Goal: Information Seeking & Learning: Learn about a topic

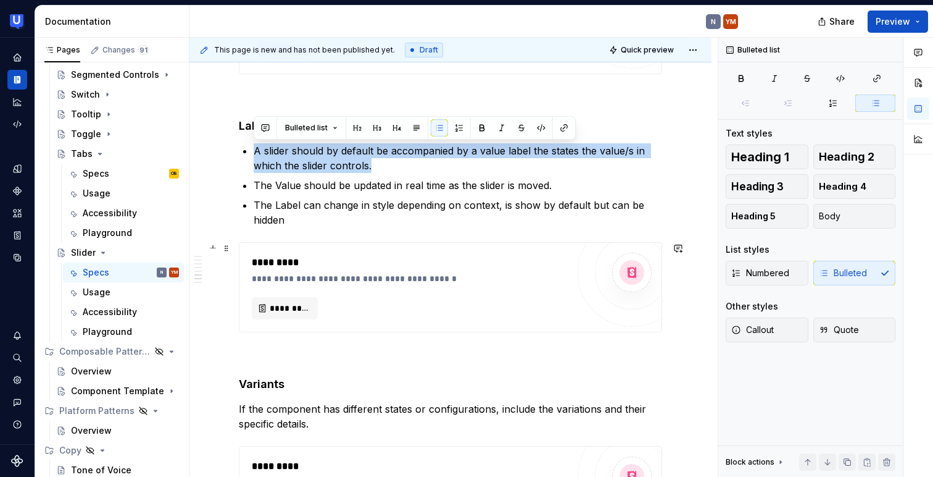
scroll to position [1210, 0]
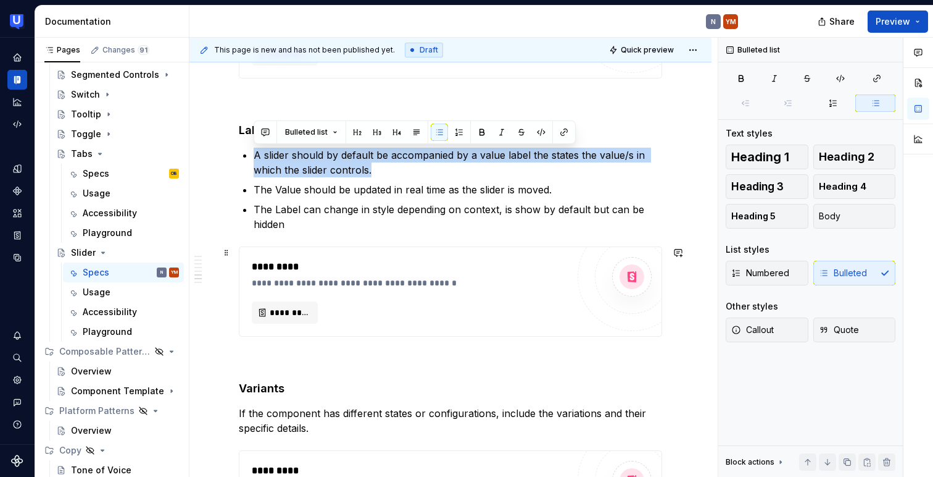
click at [349, 246] on div "**********" at bounding box center [450, 291] width 423 height 90
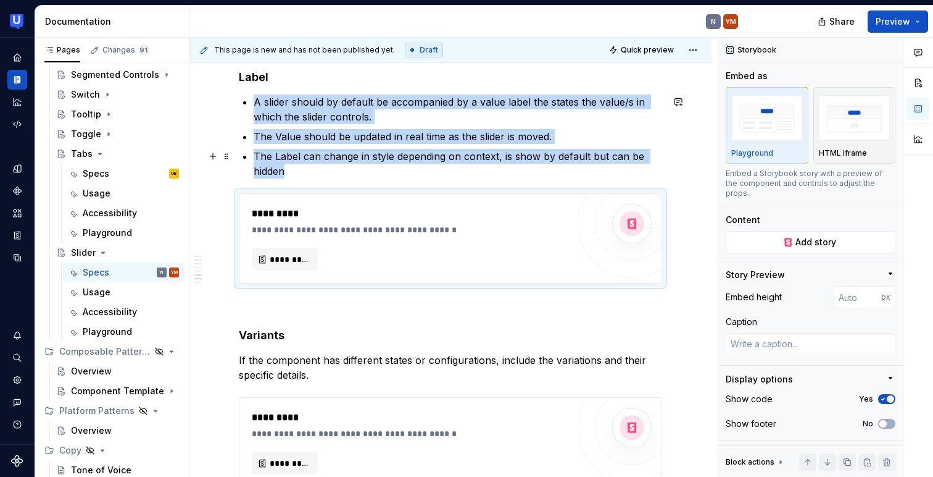
scroll to position [1262, 0]
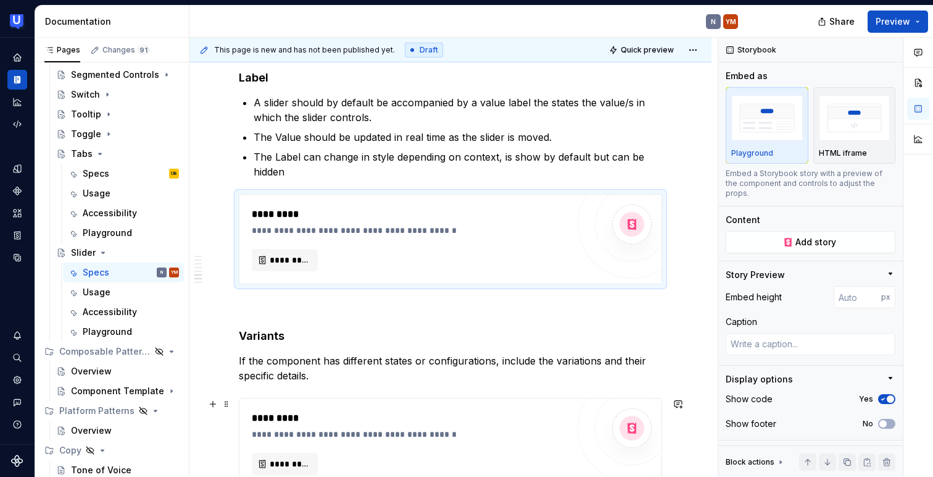
type textarea "*"
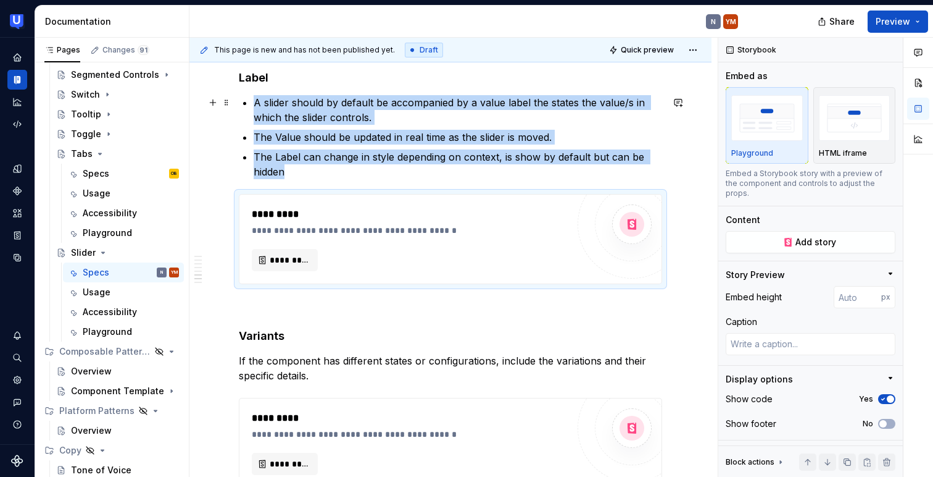
click at [314, 110] on p "A slider should by default be accompanied by a value label the states the value…" at bounding box center [458, 110] width 409 height 30
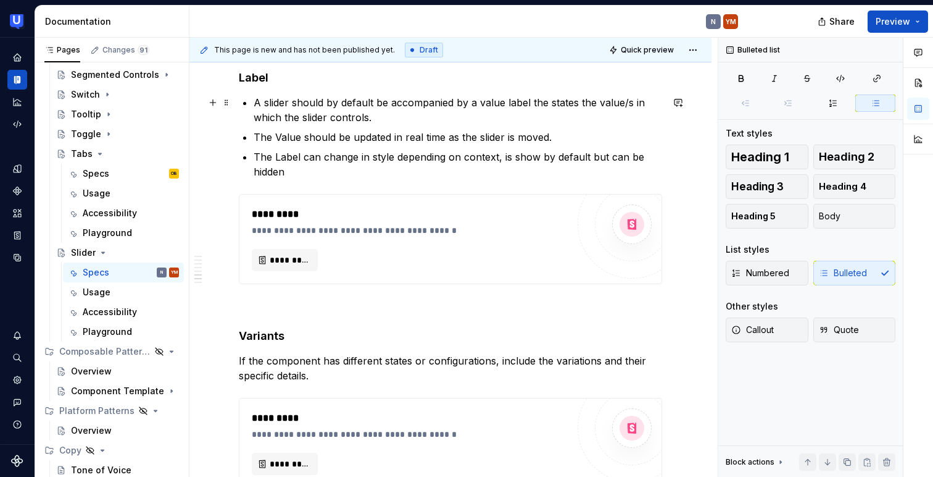
click at [314, 110] on p "A slider should by default be accompanied by a value label the states the value…" at bounding box center [458, 110] width 409 height 30
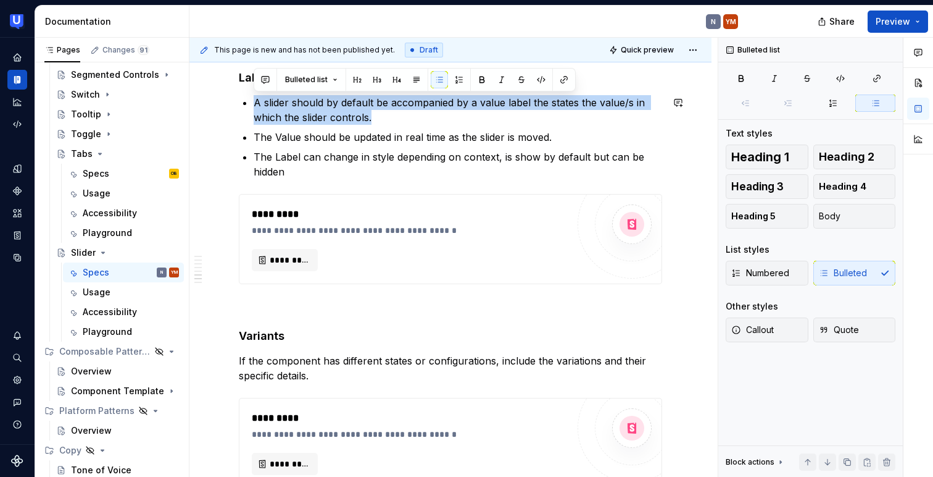
paste div
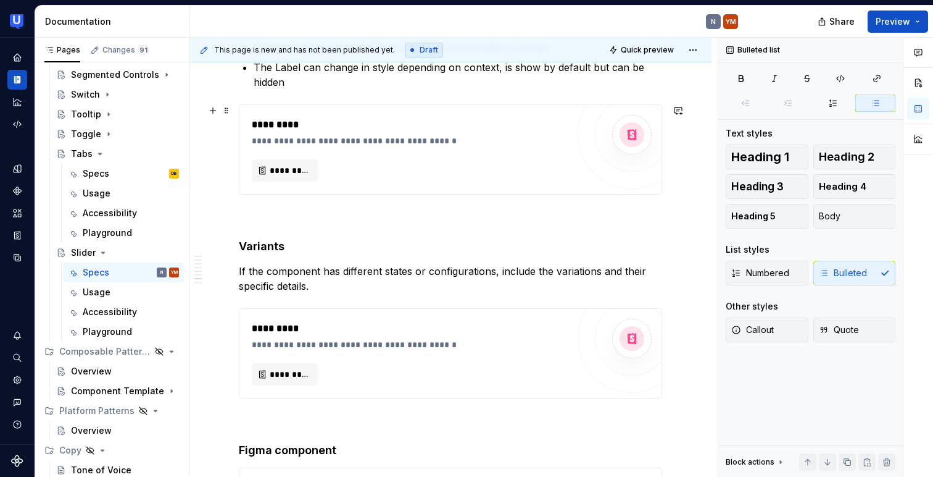
scroll to position [1358, 0]
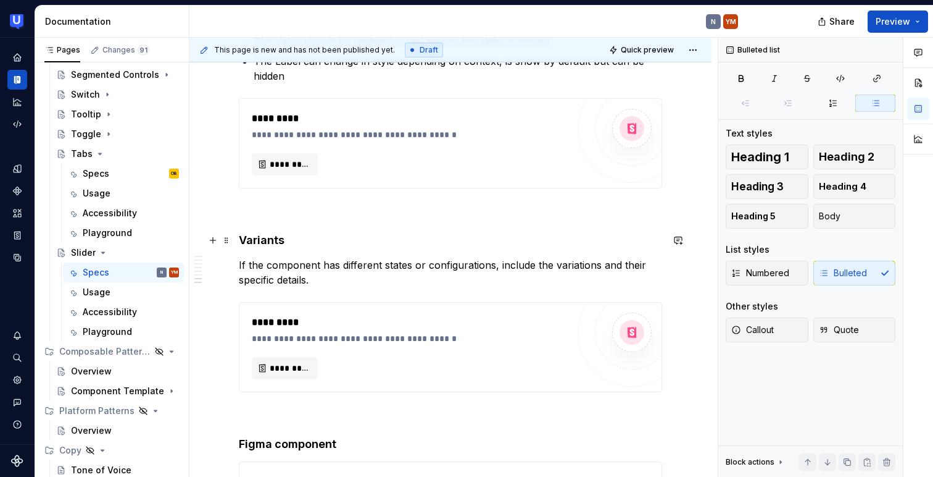
click at [276, 241] on h4 "Variants" at bounding box center [450, 240] width 423 height 15
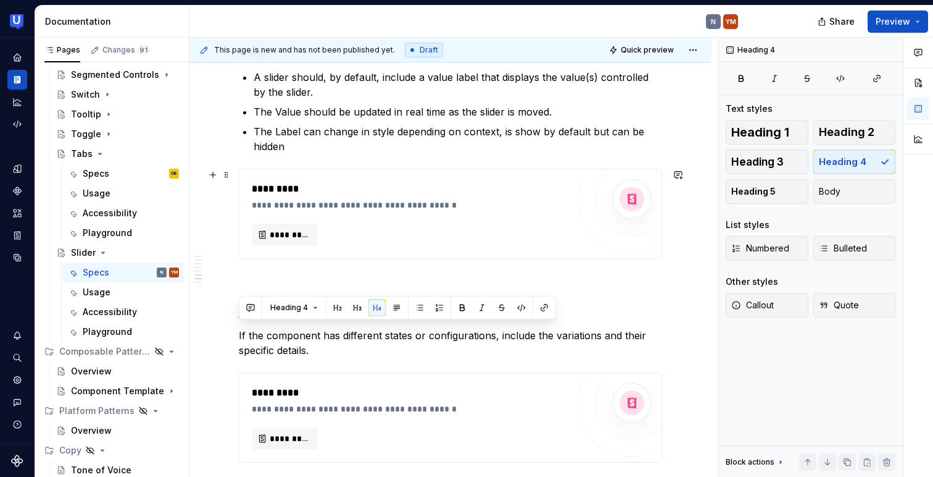
scroll to position [1263, 0]
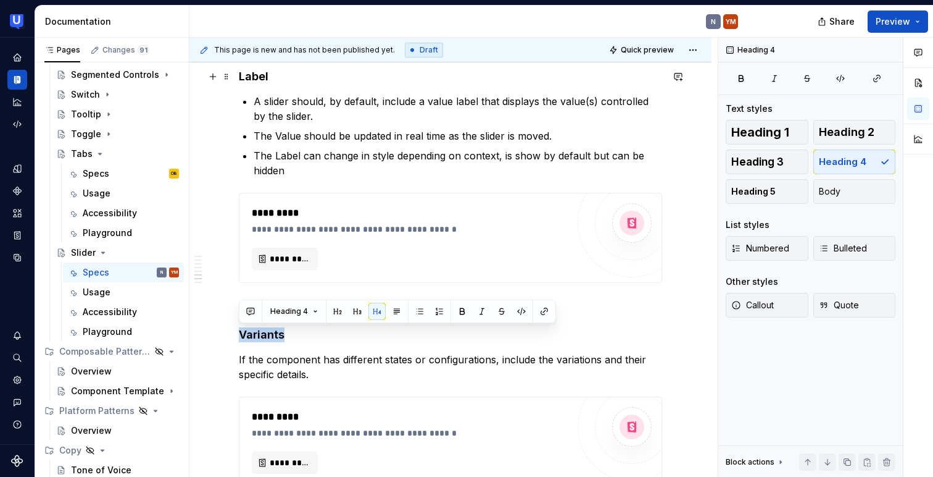
click at [370, 74] on h4 "Label" at bounding box center [450, 76] width 423 height 15
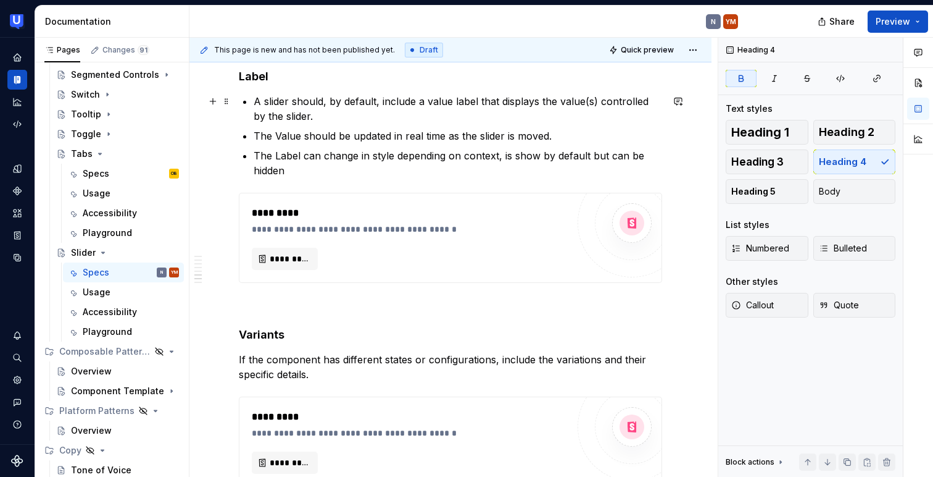
click at [367, 106] on p "A slider should, by default, include a value label that displays the value(s) c…" at bounding box center [458, 109] width 409 height 30
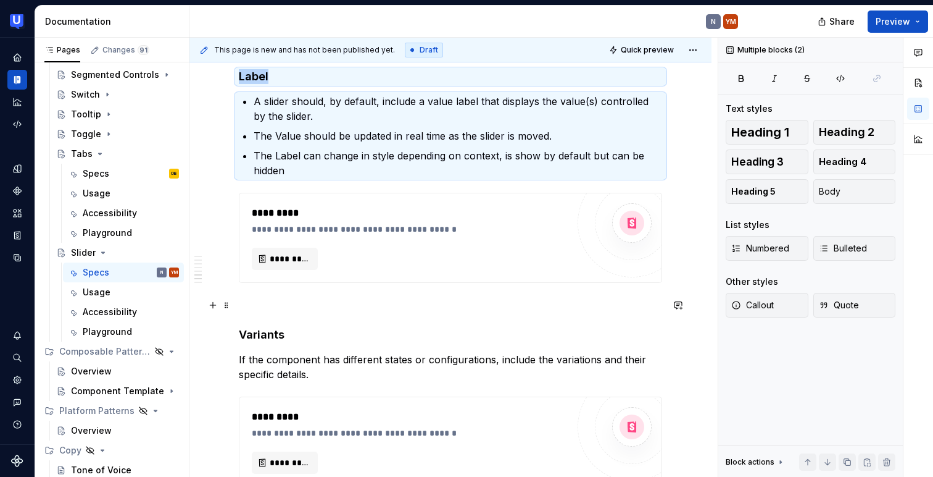
click at [309, 304] on p at bounding box center [450, 305] width 423 height 15
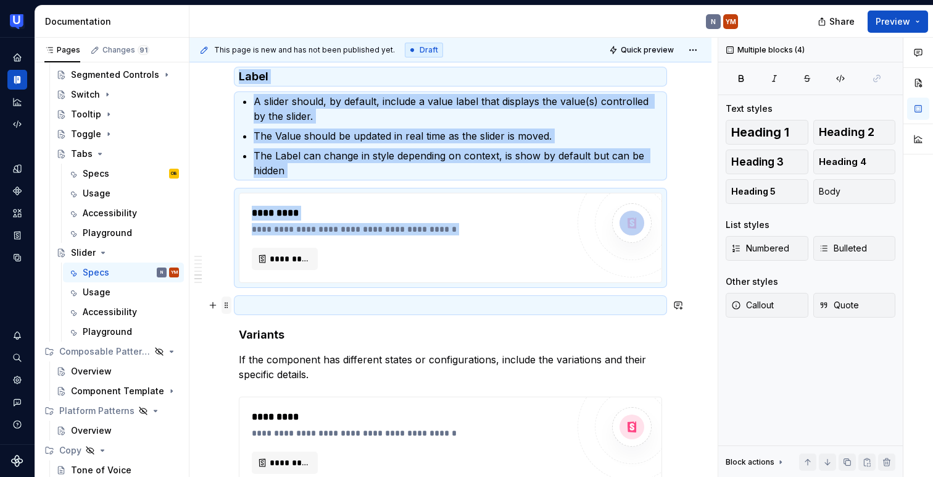
click at [226, 307] on span at bounding box center [227, 304] width 10 height 17
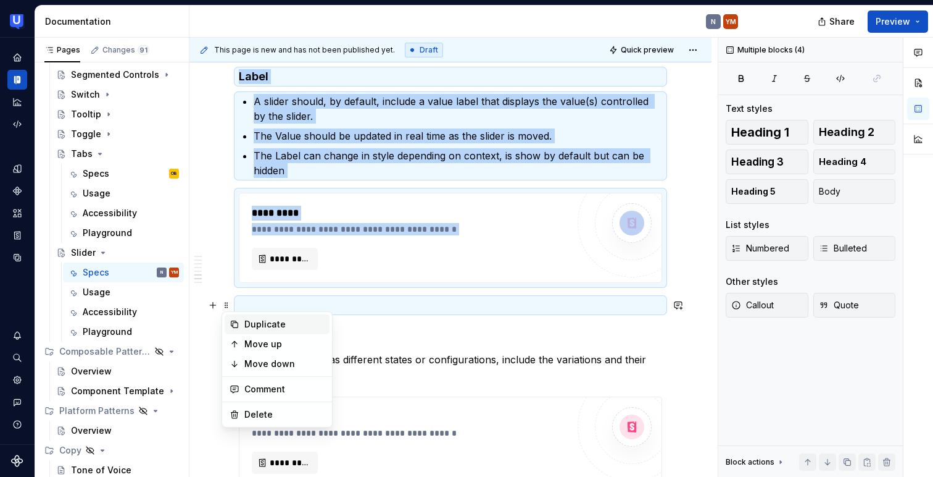
click at [260, 325] on div "Duplicate" at bounding box center [284, 324] width 80 height 12
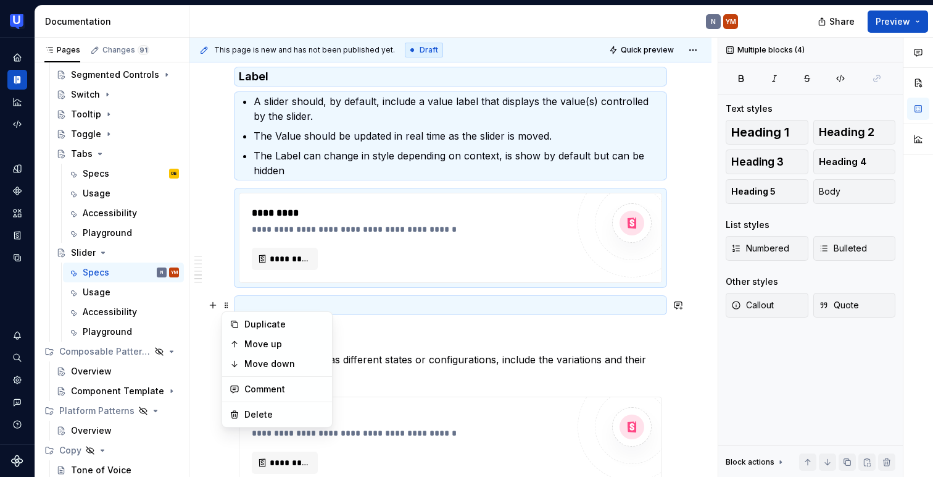
scroll to position [1357, 0]
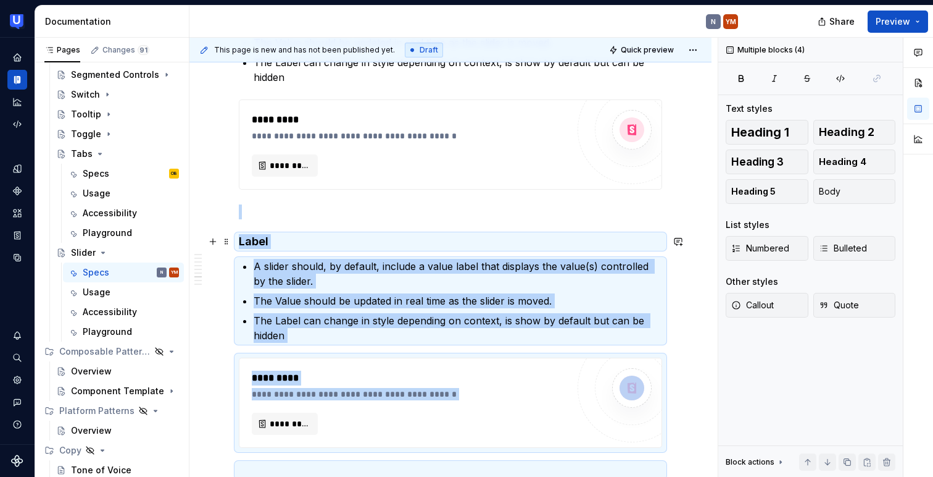
click at [286, 235] on h4 "Label" at bounding box center [450, 241] width 423 height 15
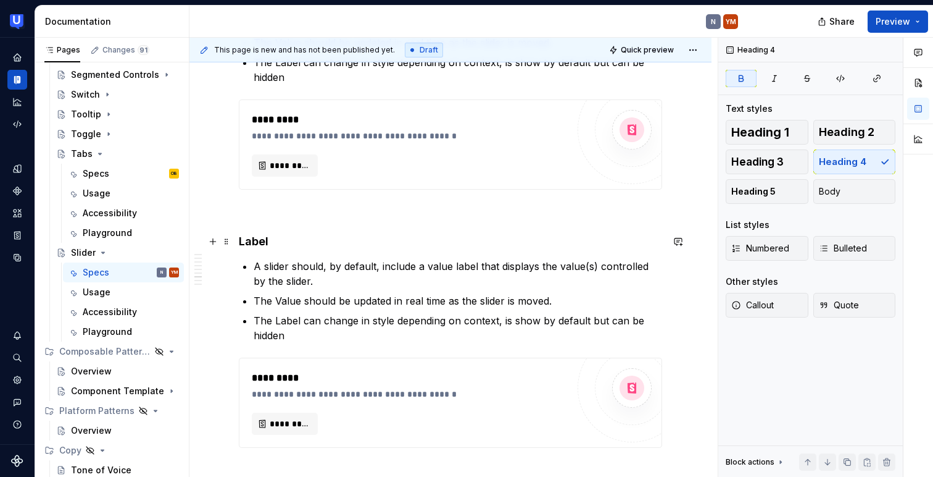
click at [286, 235] on h4 "Label" at bounding box center [450, 241] width 423 height 15
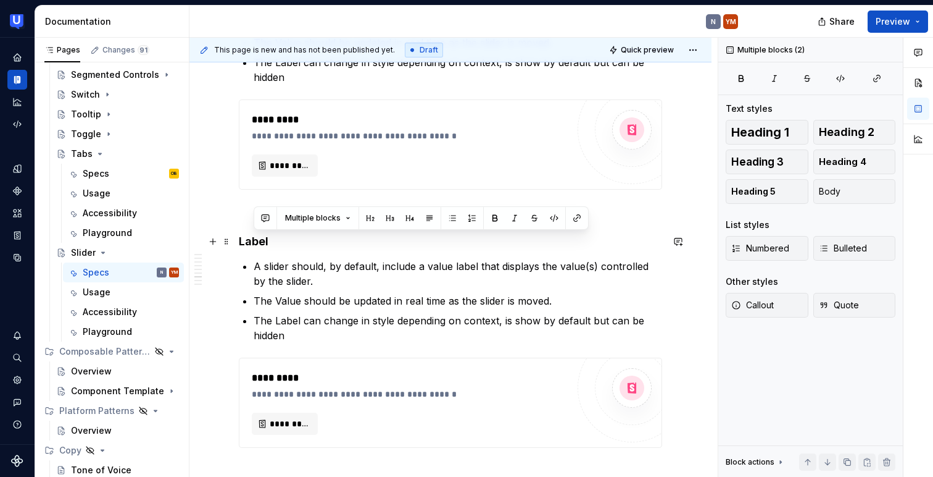
click at [286, 235] on h4 "Label" at bounding box center [450, 241] width 423 height 15
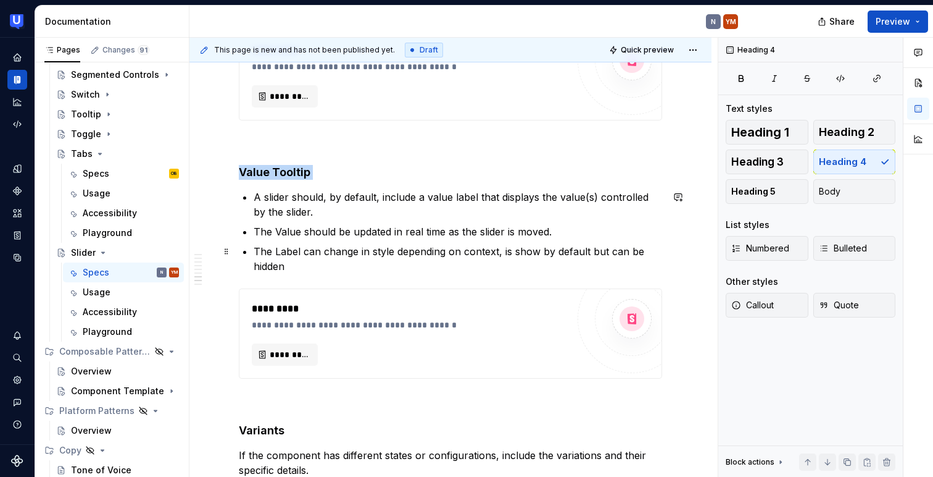
scroll to position [1439, 0]
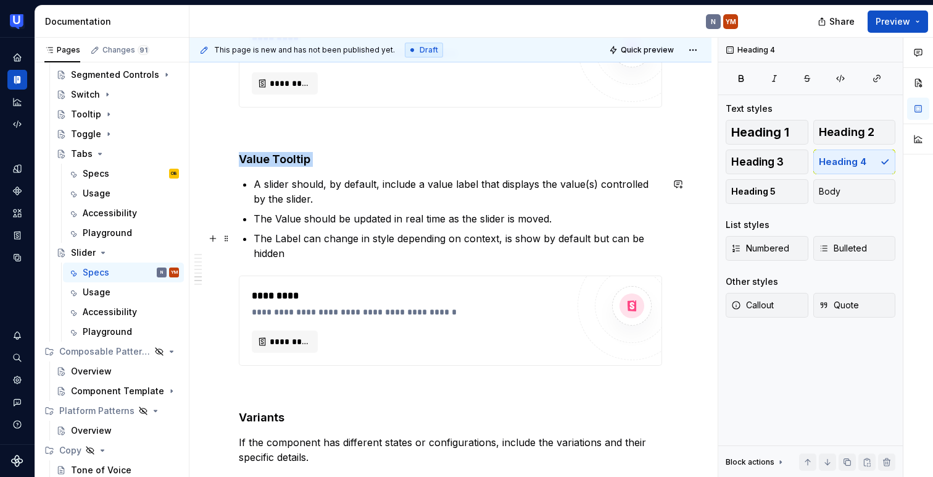
click at [355, 231] on p "The Label can change in style depending on context, is show by default but can …" at bounding box center [458, 246] width 409 height 30
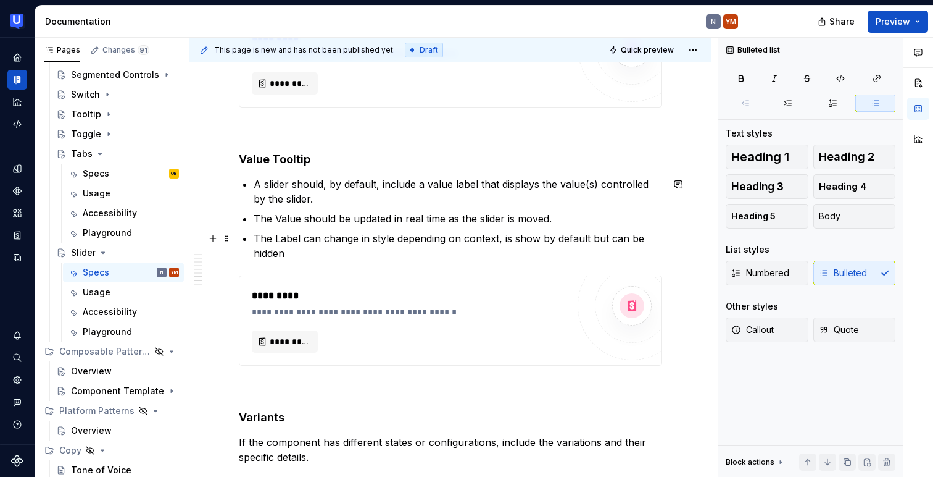
click at [355, 231] on p "The Label can change in style depending on context, is show by default but can …" at bounding box center [458, 246] width 409 height 30
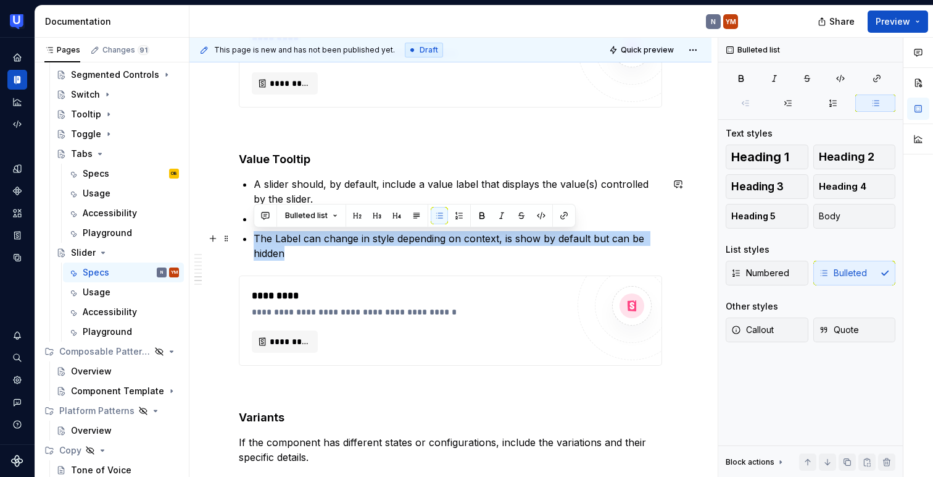
click at [355, 231] on p "The Label can change in style depending on context, is show by default but can …" at bounding box center [458, 246] width 409 height 30
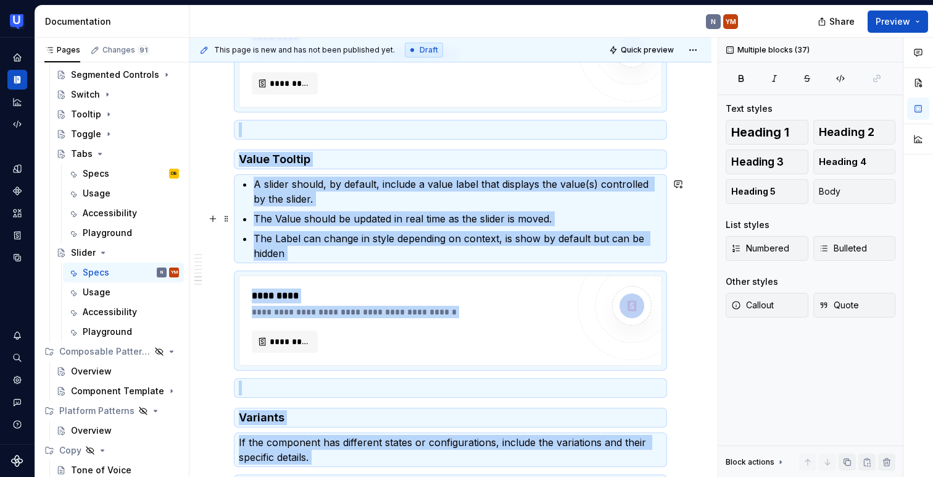
click at [321, 212] on p "The Value should be updated in real time as the slider is moved." at bounding box center [458, 218] width 409 height 15
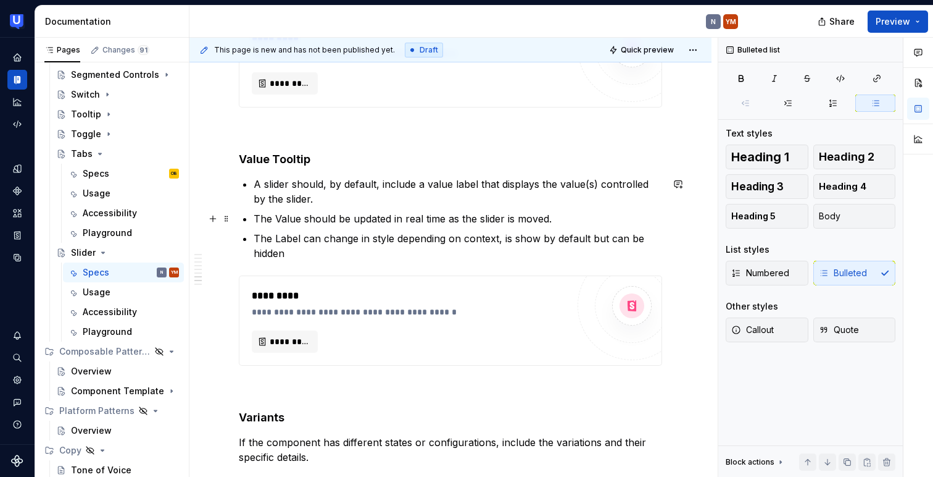
click at [321, 212] on p "The Value should be updated in real time as the slider is moved." at bounding box center [458, 218] width 409 height 15
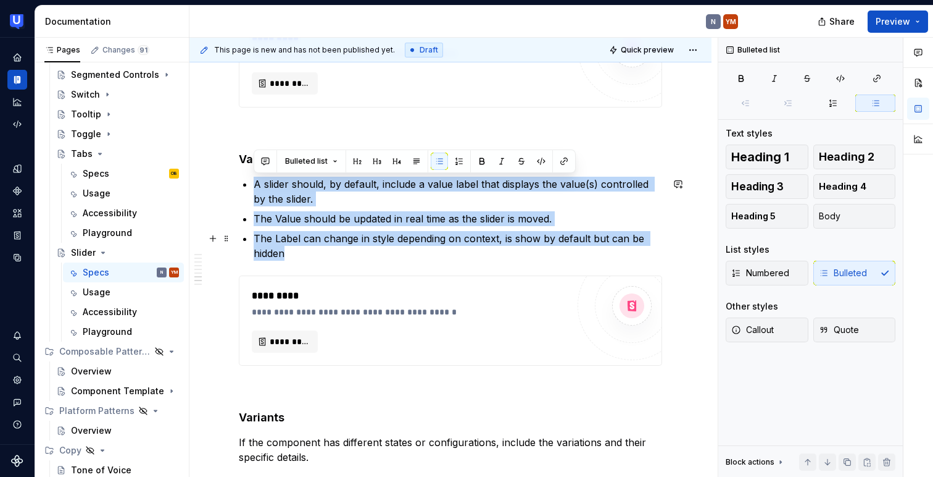
drag, startPoint x: 254, startPoint y: 183, endPoint x: 311, endPoint y: 250, distance: 88.4
click at [311, 251] on ul "A slider should, by default, include a value label that displays the value(s) c…" at bounding box center [458, 219] width 409 height 84
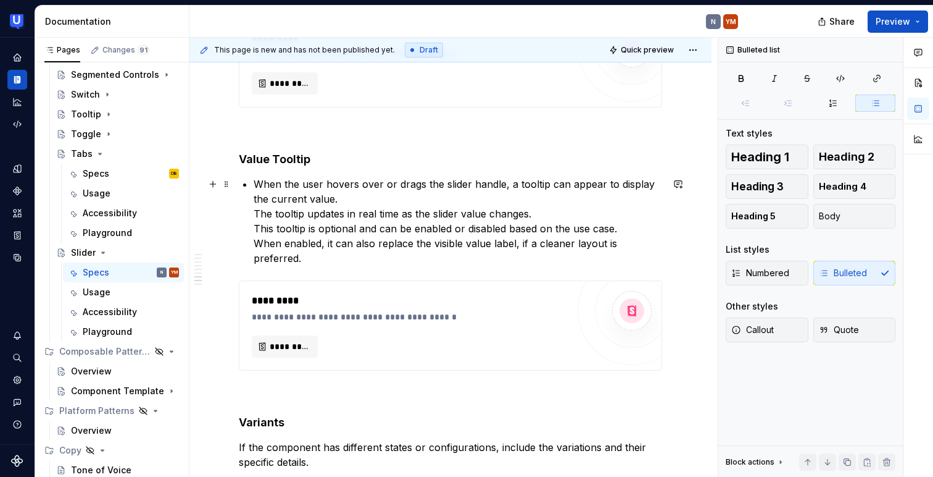
click at [324, 203] on p "When the user hovers over or drags the slider handle, a tooltip can appear to d…" at bounding box center [458, 221] width 409 height 89
click at [254, 210] on p "When the user hovers over or drags the slider handle, a tooltip can appear to d…" at bounding box center [458, 221] width 409 height 89
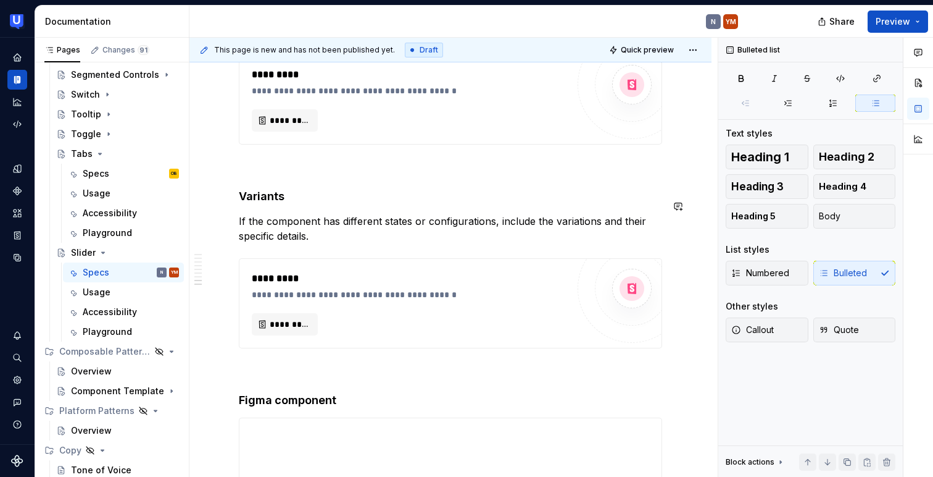
scroll to position [1681, 0]
click at [266, 188] on h4 "Variants" at bounding box center [450, 195] width 423 height 15
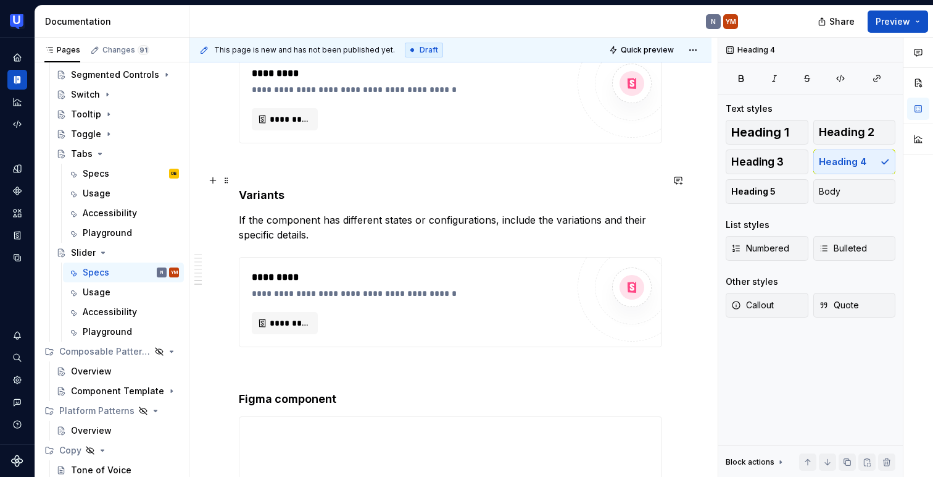
click at [266, 188] on h4 "Variants" at bounding box center [450, 195] width 423 height 15
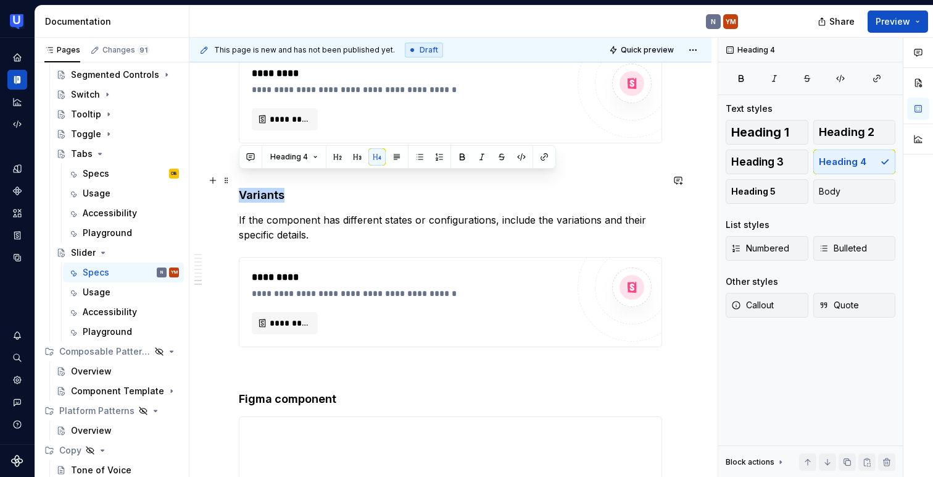
click at [266, 188] on h4 "Variants" at bounding box center [450, 195] width 423 height 15
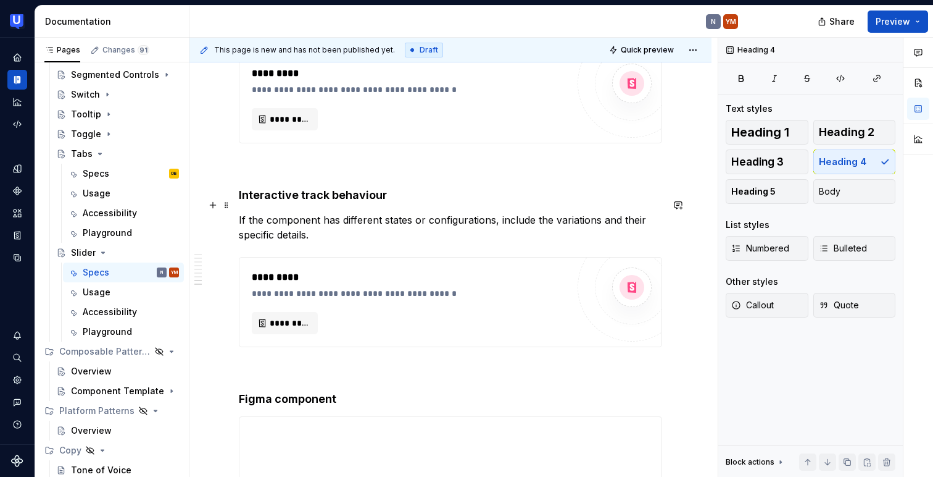
click at [288, 217] on p "If the component has different states or configurations, include the variations…" at bounding box center [450, 227] width 423 height 30
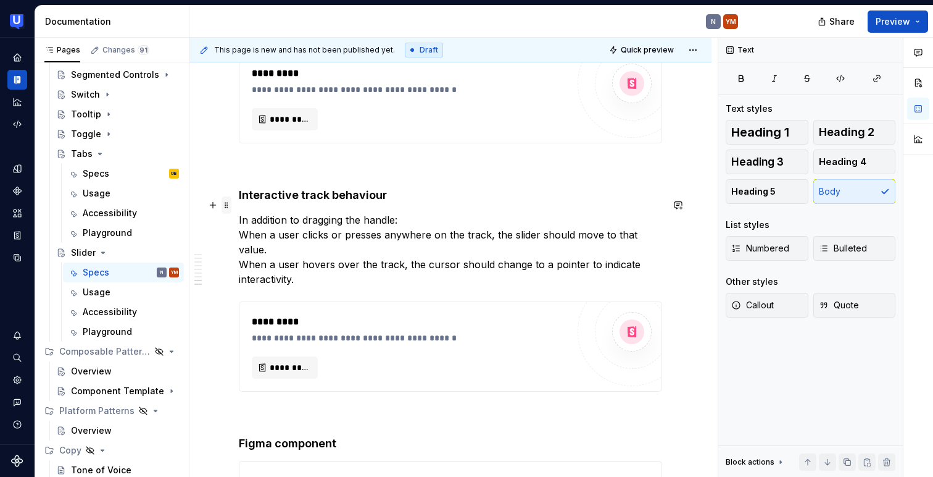
click at [224, 204] on span at bounding box center [227, 204] width 10 height 17
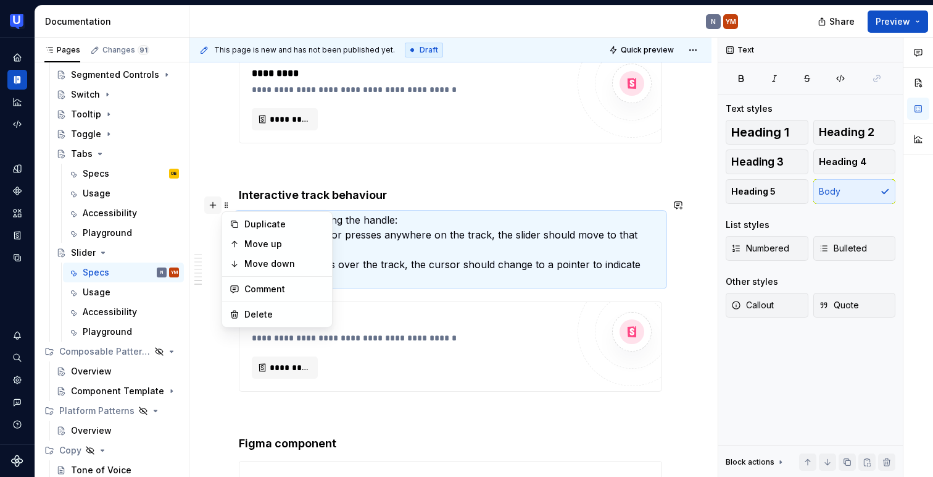
click at [215, 204] on button "button" at bounding box center [212, 204] width 17 height 17
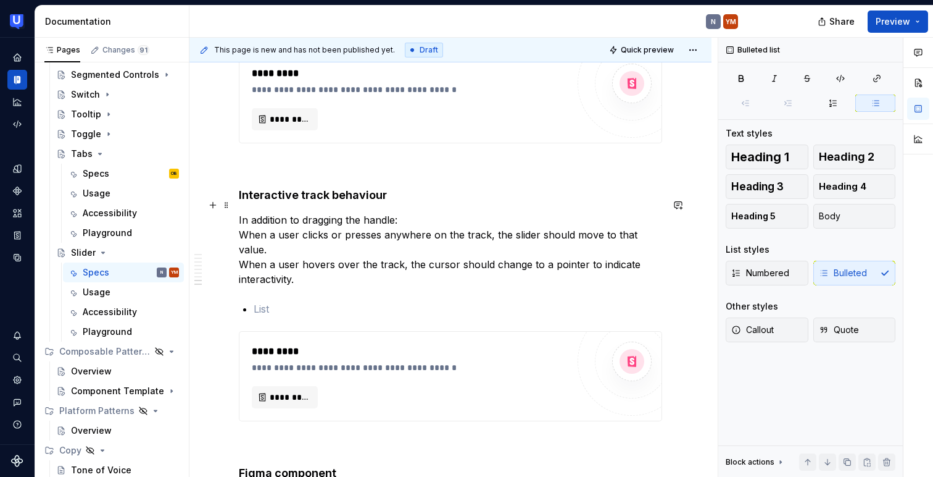
click at [257, 230] on p "In addition to dragging the handle: When a user clicks or presses anywhere on t…" at bounding box center [450, 249] width 423 height 74
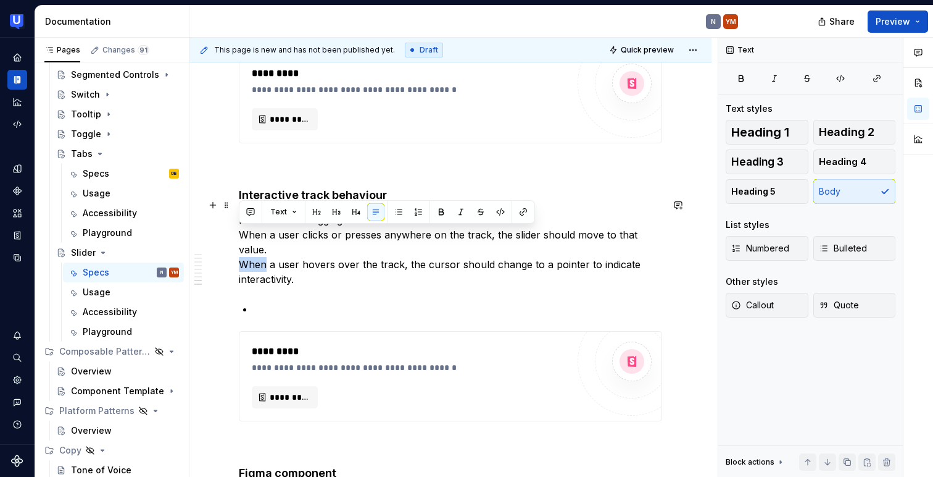
click at [257, 230] on p "In addition to dragging the handle: When a user clicks or presses anywhere on t…" at bounding box center [450, 249] width 423 height 74
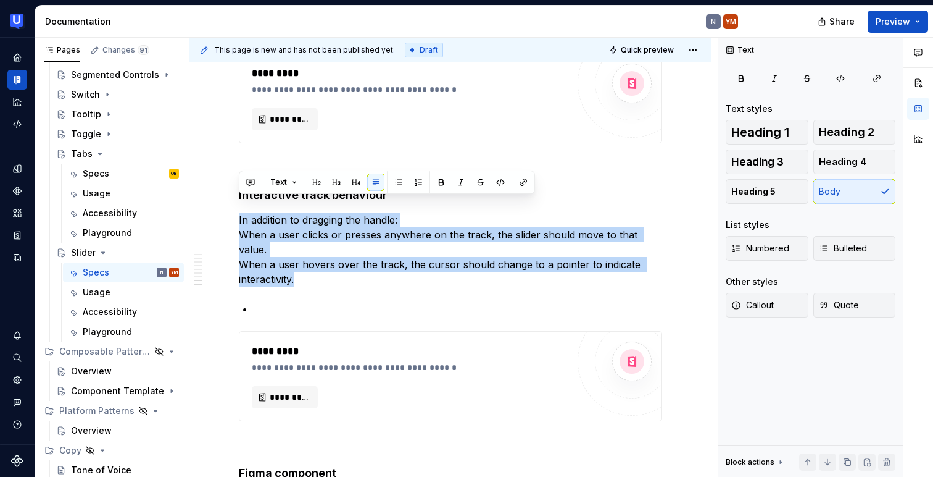
click at [283, 236] on p "In addition to dragging the handle: When a user clicks or presses anywhere on t…" at bounding box center [450, 249] width 423 height 74
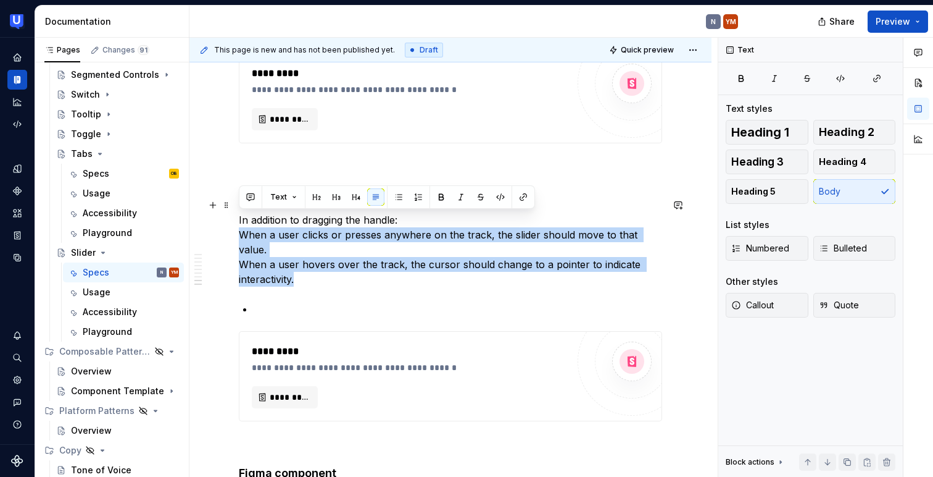
drag, startPoint x: 301, startPoint y: 250, endPoint x: 241, endPoint y: 220, distance: 67.1
click at [241, 220] on p "In addition to dragging the handle: When a user clicks or presses anywhere on t…" at bounding box center [450, 249] width 423 height 74
copy p "When a user clicks or presses anywhere on the track, the slider should move to …"
click at [270, 301] on p at bounding box center [458, 308] width 409 height 15
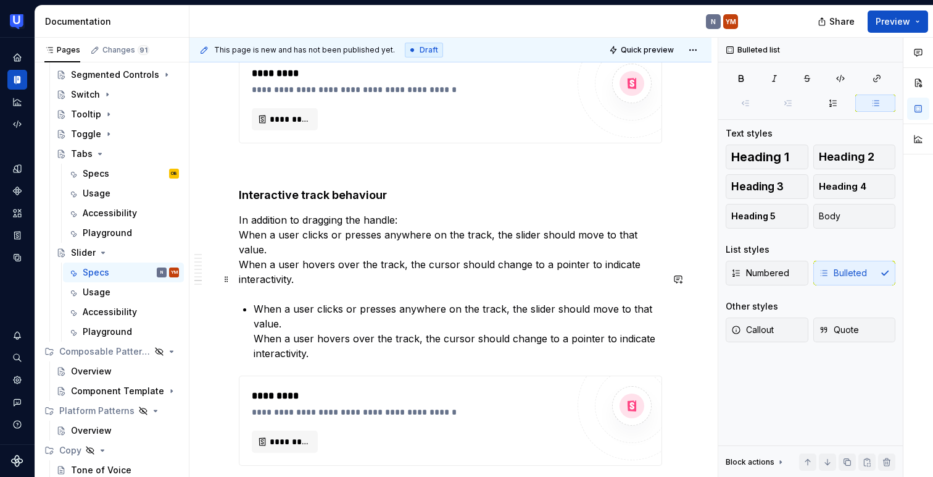
click at [254, 306] on p "When a user clicks or presses anywhere on the track, the slider should move to …" at bounding box center [458, 330] width 409 height 59
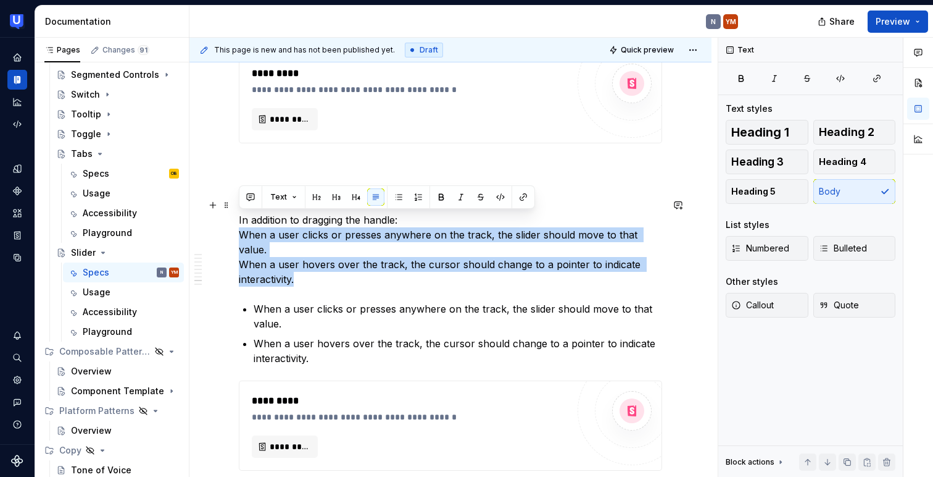
drag, startPoint x: 304, startPoint y: 248, endPoint x: 237, endPoint y: 218, distance: 72.9
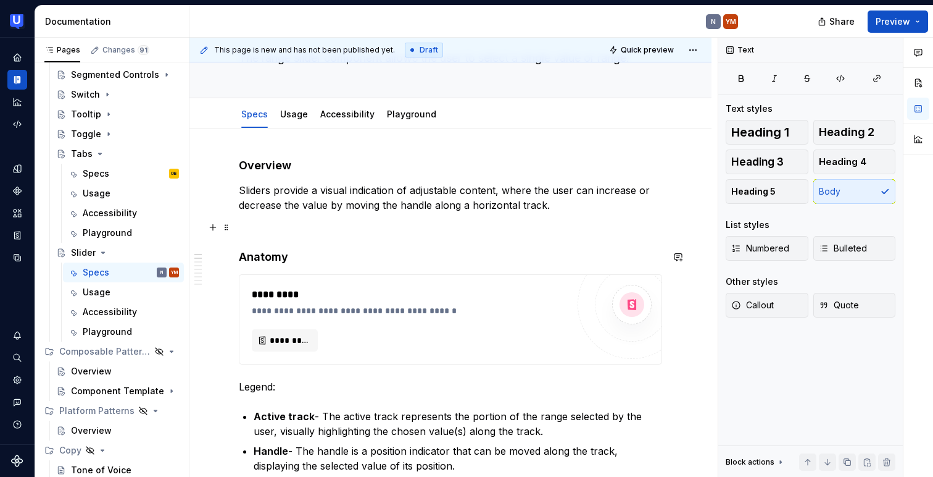
scroll to position [0, 0]
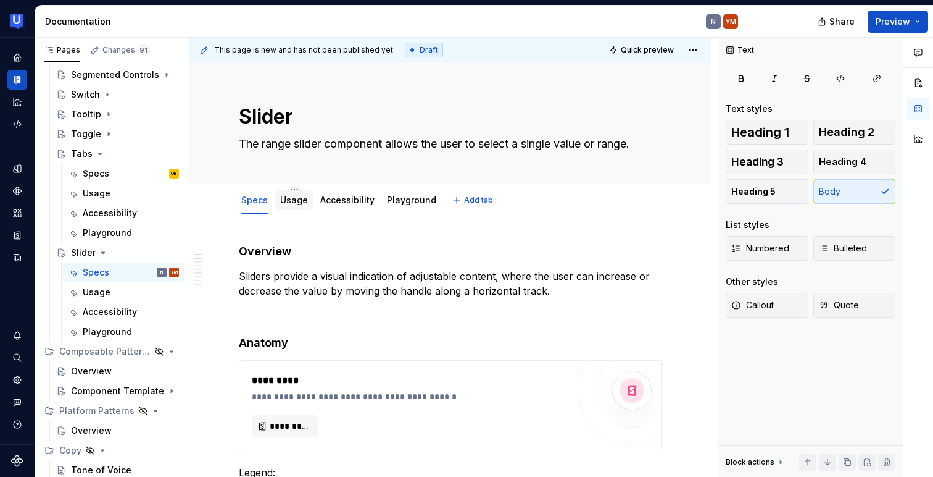
click at [286, 196] on link "Usage" at bounding box center [294, 199] width 28 height 10
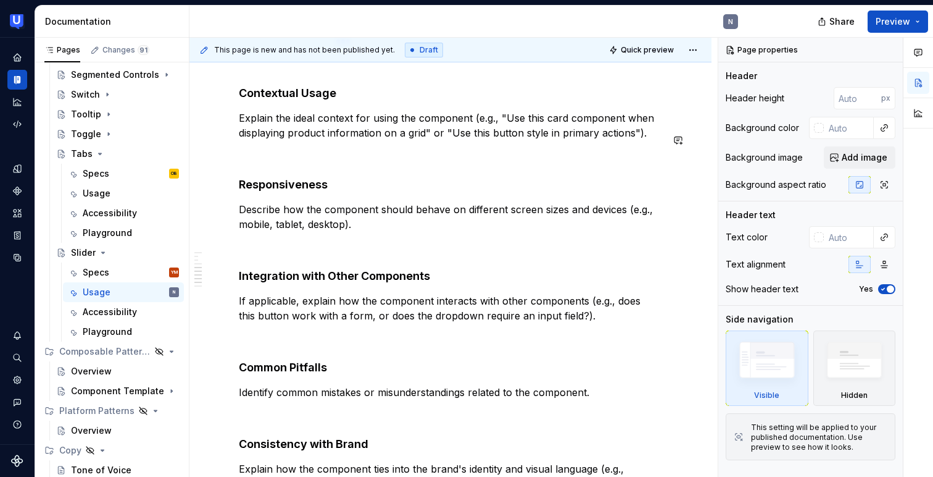
scroll to position [672, 0]
click at [230, 170] on span at bounding box center [227, 168] width 10 height 17
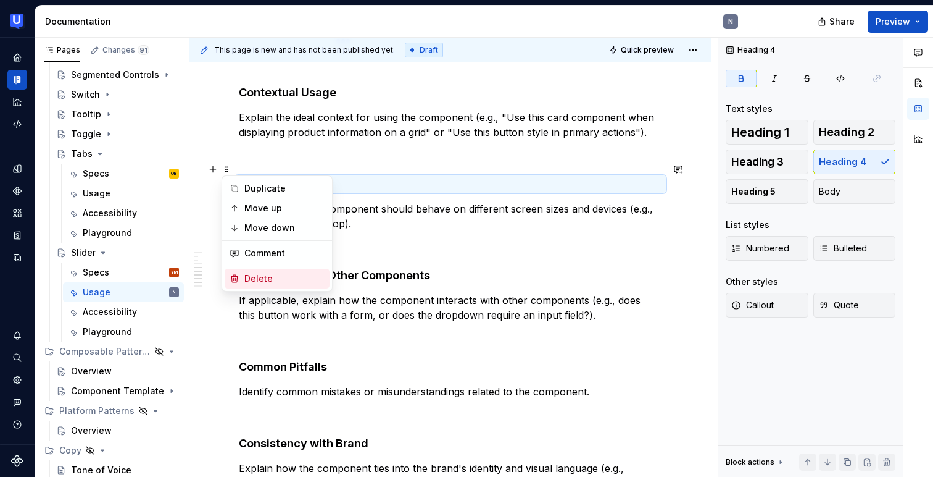
click at [244, 275] on div "Delete" at bounding box center [284, 278] width 80 height 12
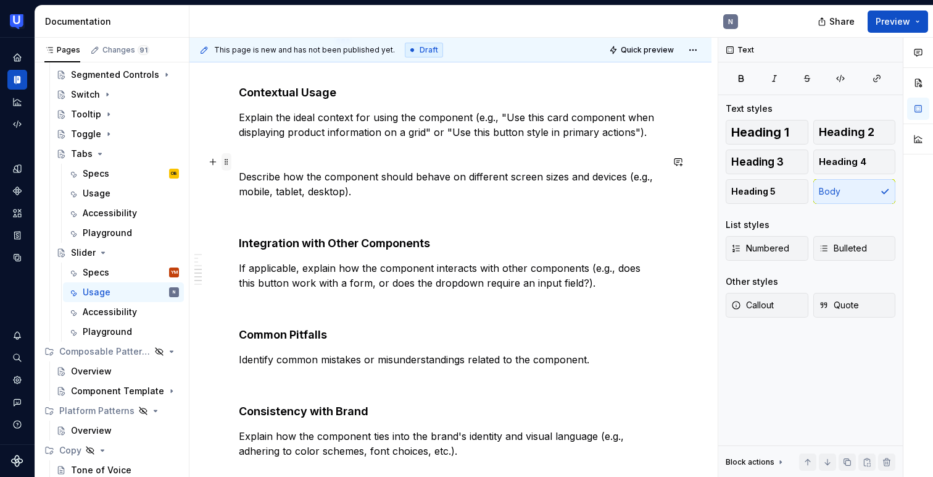
click at [227, 160] on span at bounding box center [227, 161] width 10 height 17
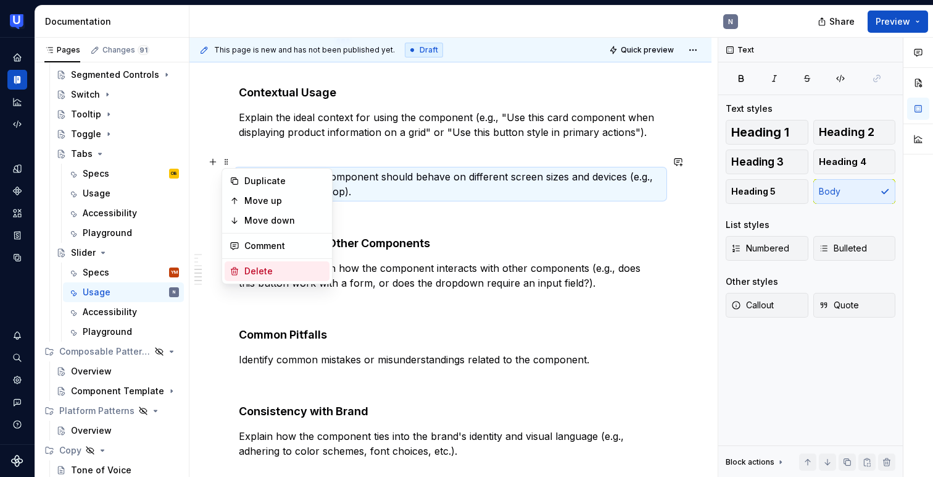
click at [252, 265] on div "Delete" at bounding box center [284, 271] width 80 height 12
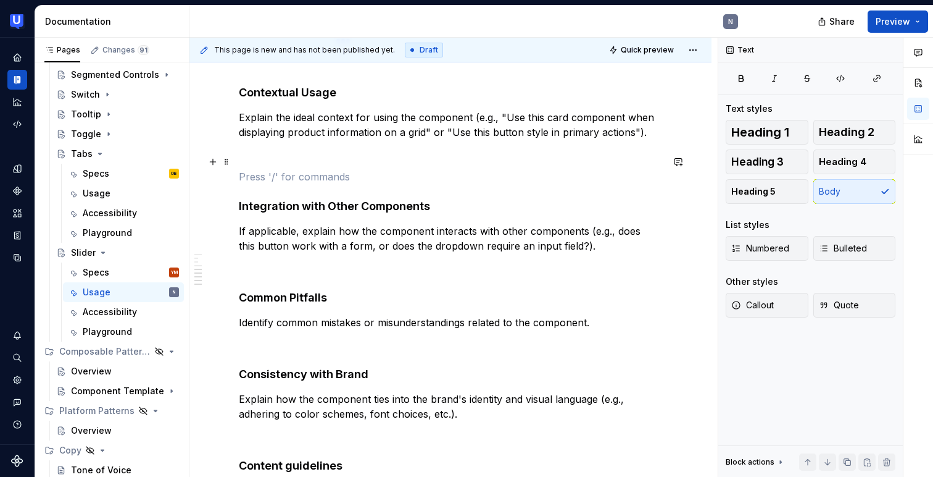
click at [228, 164] on span at bounding box center [227, 161] width 10 height 17
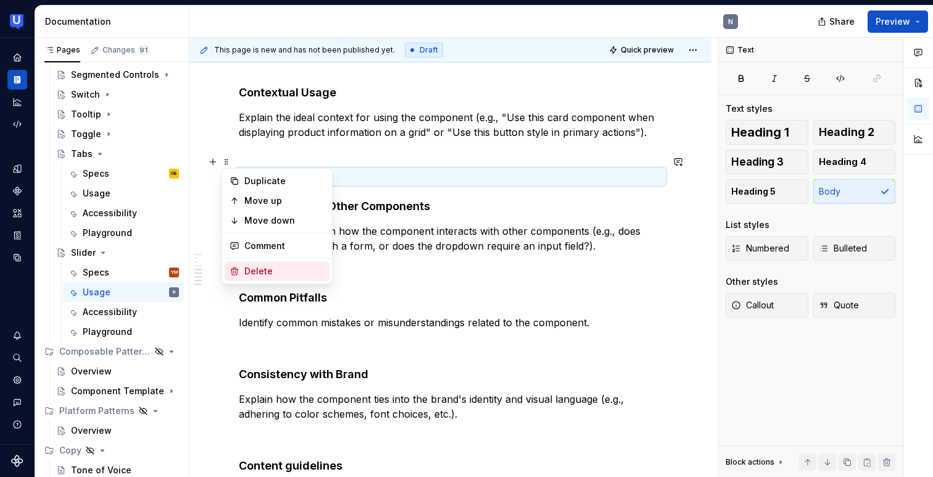
click at [248, 270] on div "Delete" at bounding box center [284, 271] width 80 height 12
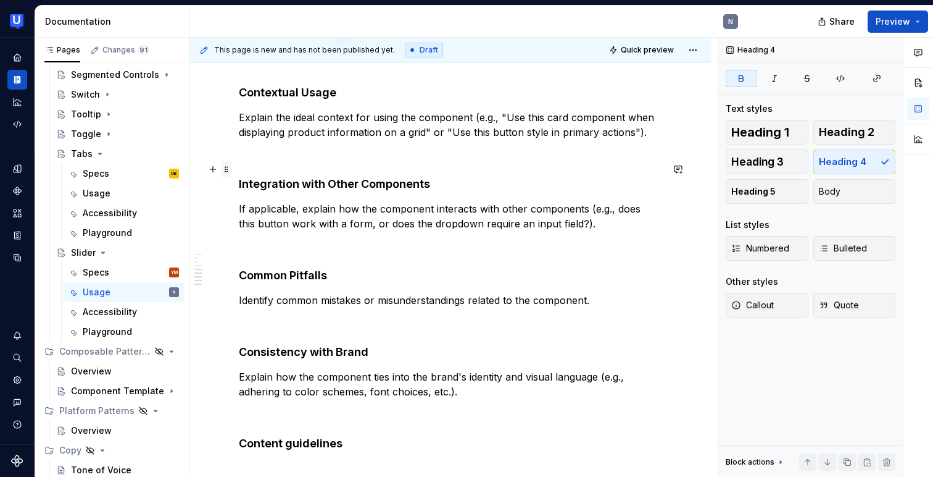
click at [225, 169] on span at bounding box center [227, 168] width 10 height 17
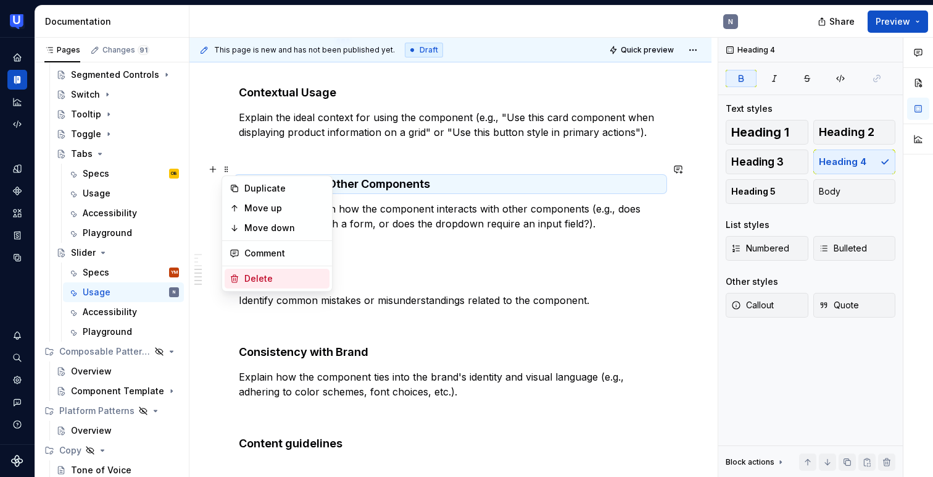
click at [257, 277] on div "Delete" at bounding box center [284, 278] width 80 height 12
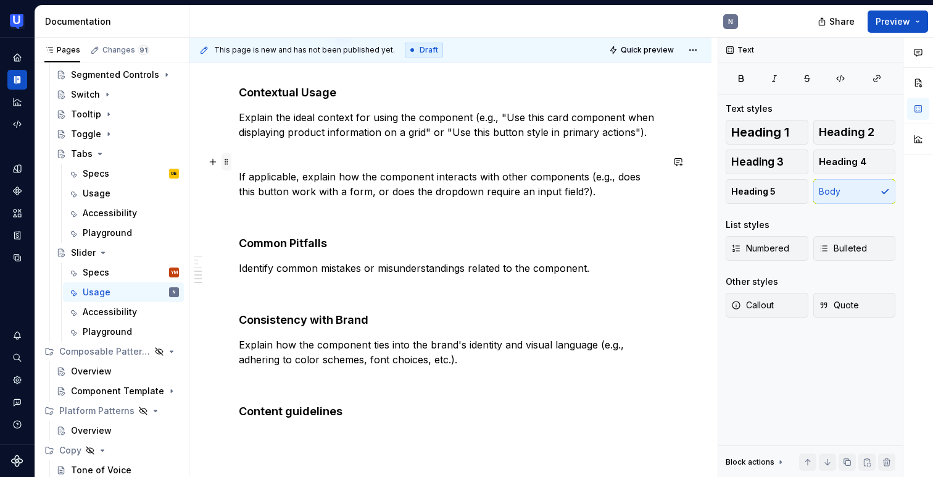
click at [226, 160] on span at bounding box center [227, 161] width 10 height 17
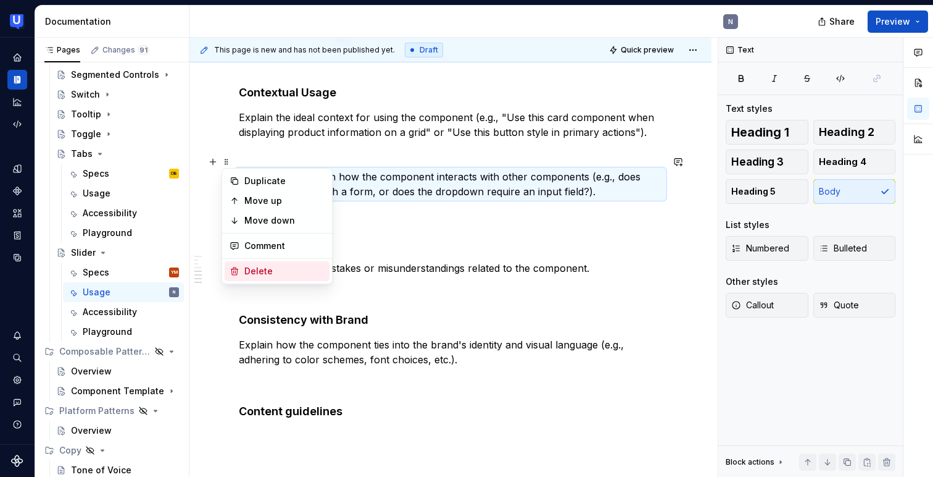
click at [249, 267] on div "Delete" at bounding box center [284, 271] width 80 height 12
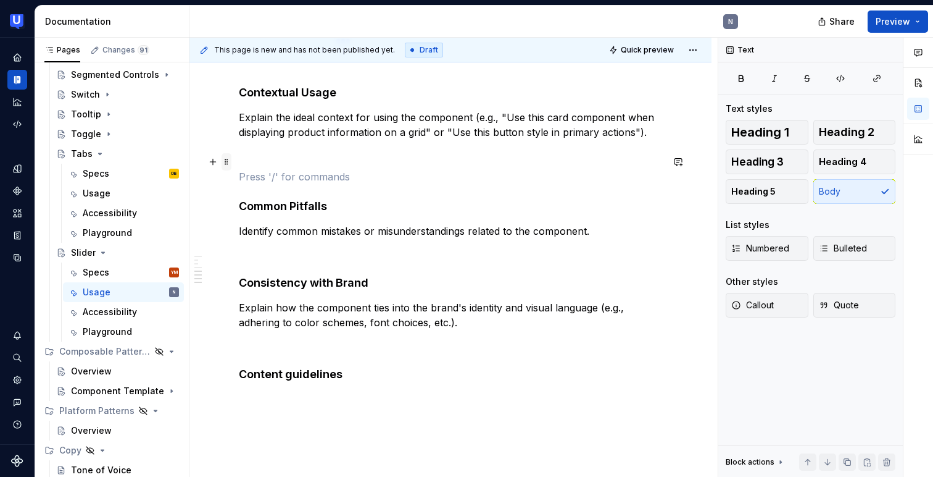
click at [226, 162] on span at bounding box center [227, 161] width 10 height 17
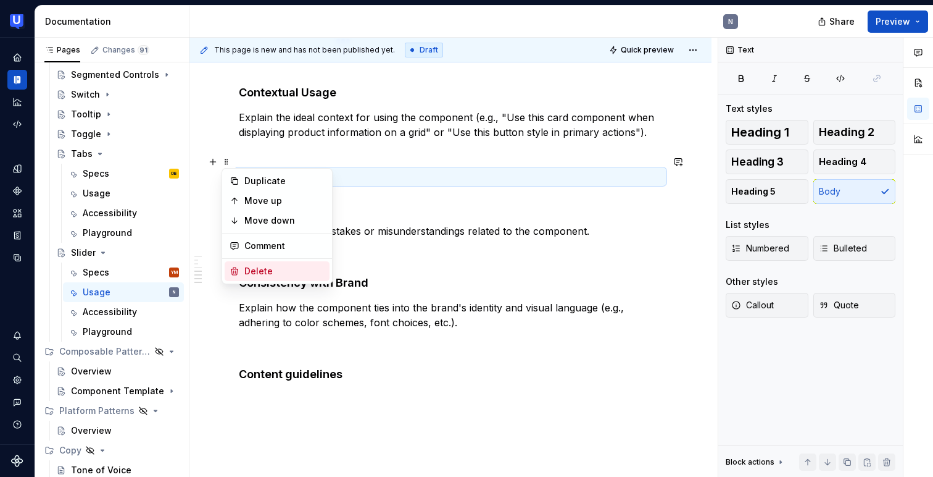
click at [249, 267] on div "Delete" at bounding box center [284, 271] width 80 height 12
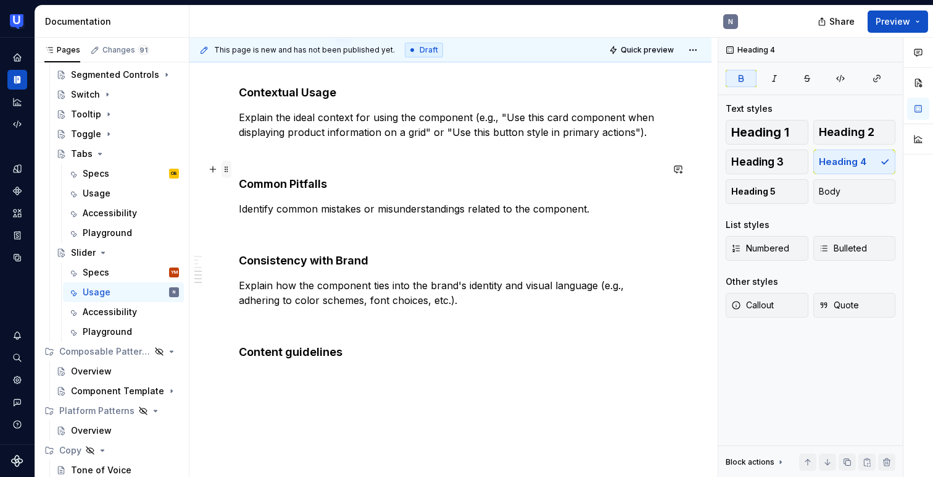
click at [226, 170] on span at bounding box center [227, 168] width 10 height 17
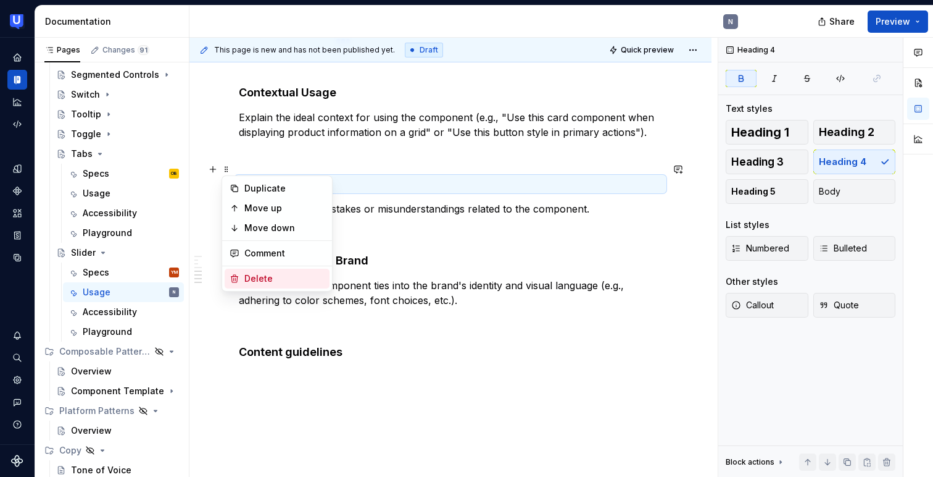
click at [249, 279] on div "Delete" at bounding box center [284, 278] width 80 height 12
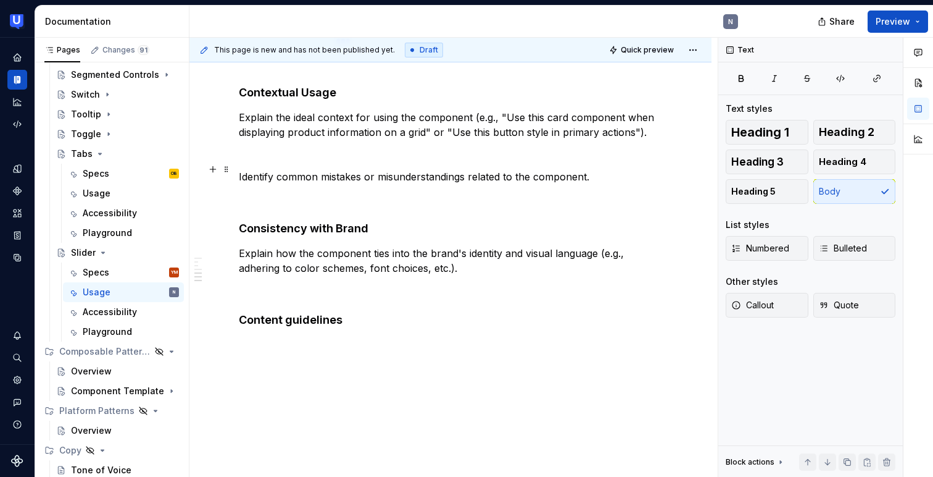
scroll to position [665, 0]
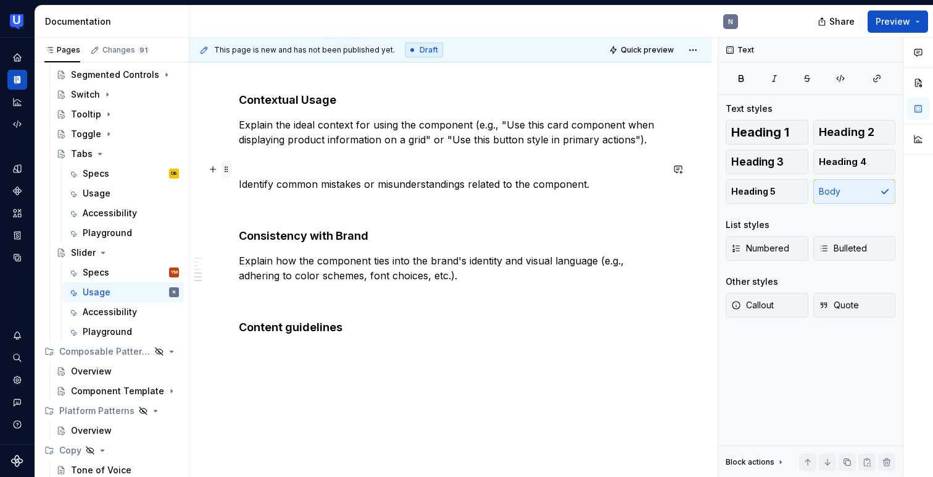
click at [230, 175] on span at bounding box center [227, 168] width 10 height 17
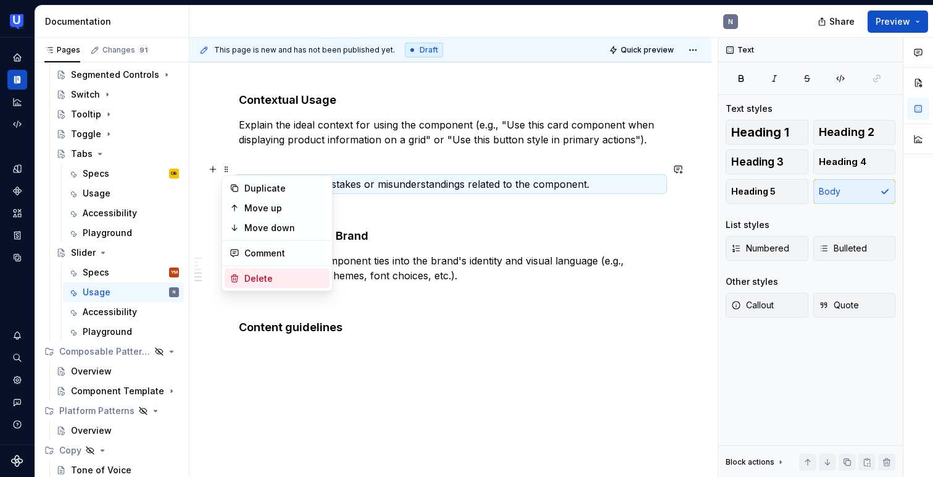
click at [250, 274] on div "Delete" at bounding box center [284, 278] width 80 height 12
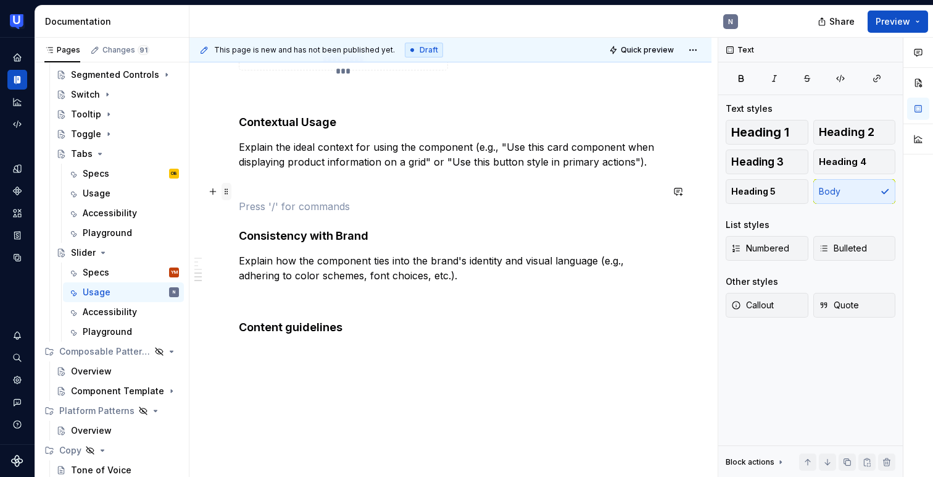
click at [231, 193] on span at bounding box center [227, 191] width 10 height 17
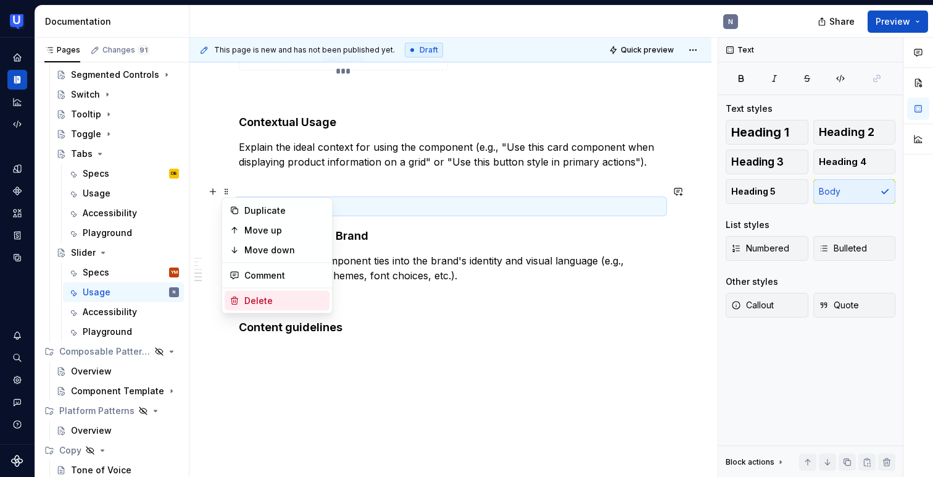
click at [253, 303] on div "Delete" at bounding box center [284, 300] width 80 height 12
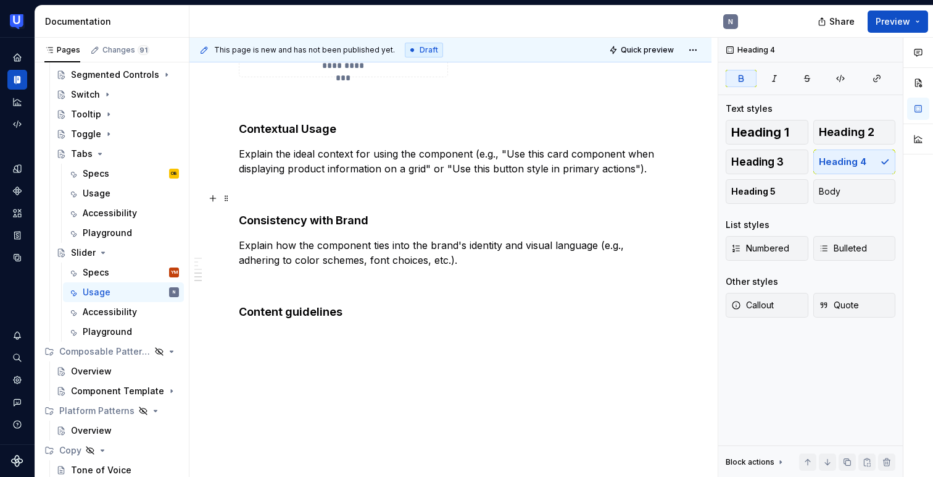
scroll to position [620, 0]
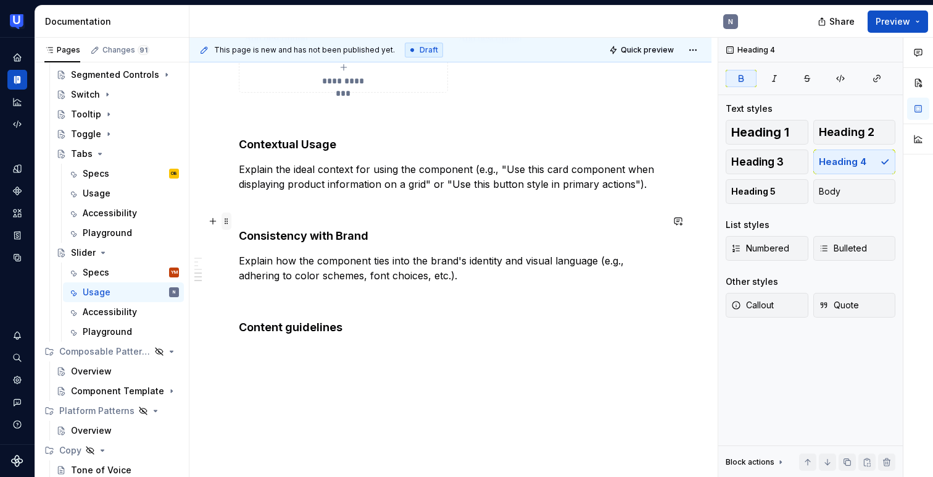
click at [225, 220] on span at bounding box center [227, 220] width 10 height 17
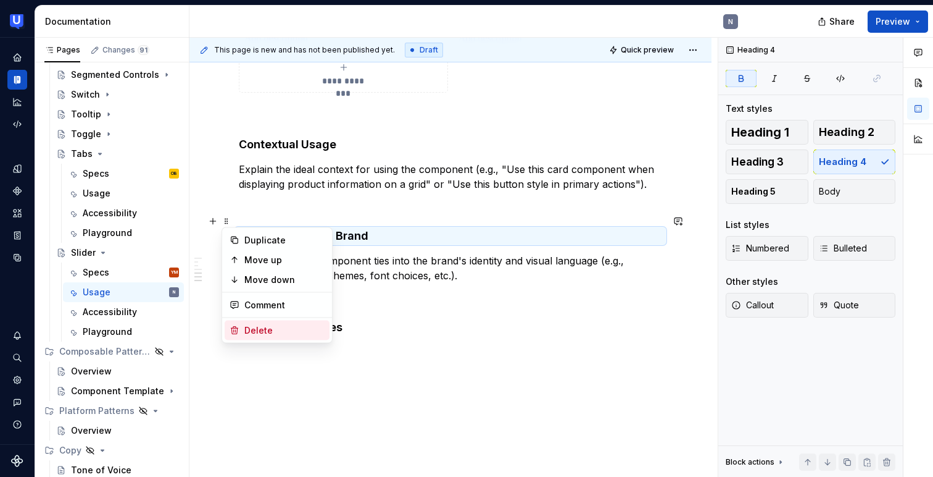
click at [249, 330] on div "Delete" at bounding box center [284, 330] width 80 height 12
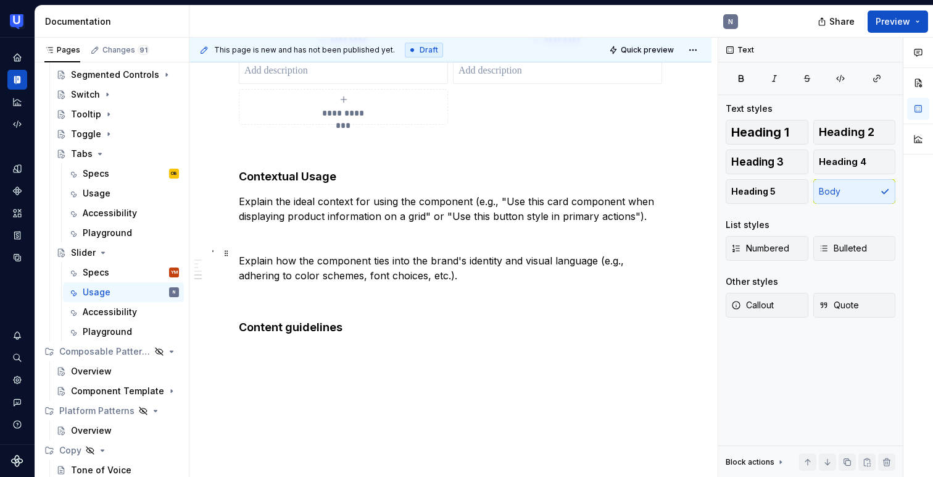
type textarea "*"
click at [223, 243] on span at bounding box center [227, 245] width 10 height 17
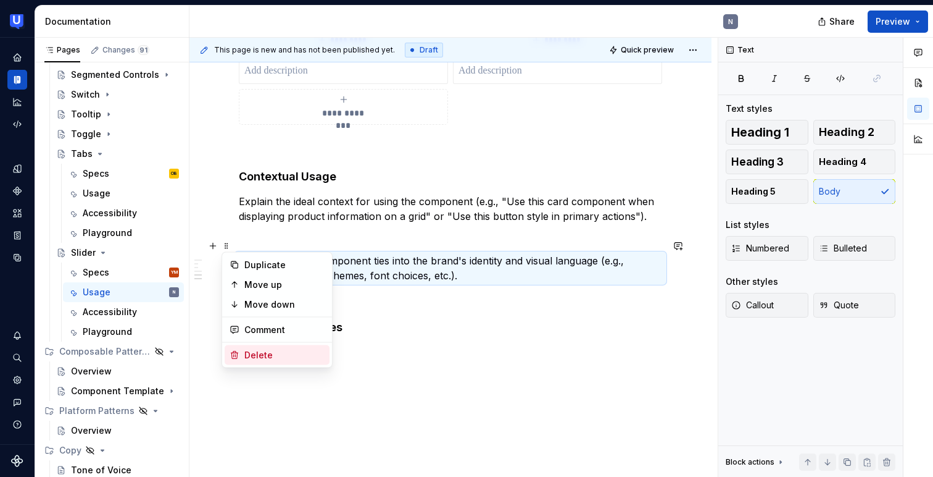
click at [251, 351] on div "Delete" at bounding box center [284, 355] width 80 height 12
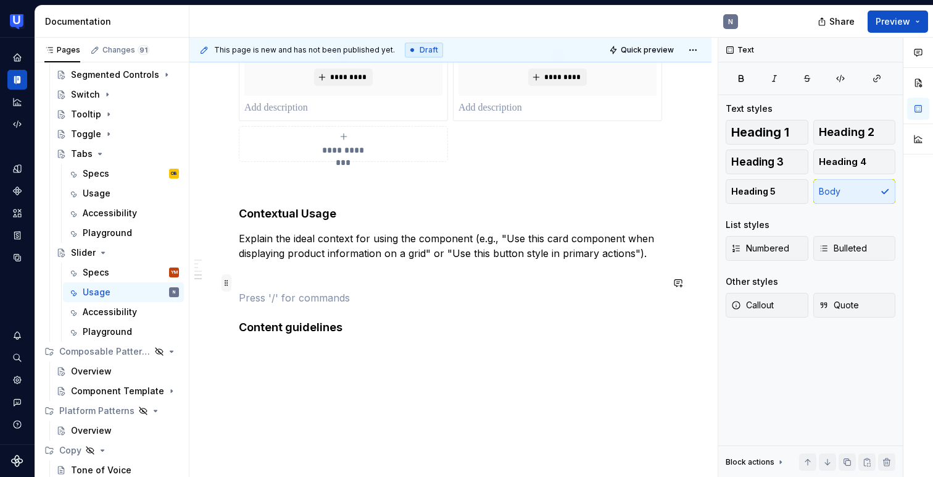
click at [229, 281] on span at bounding box center [227, 282] width 10 height 17
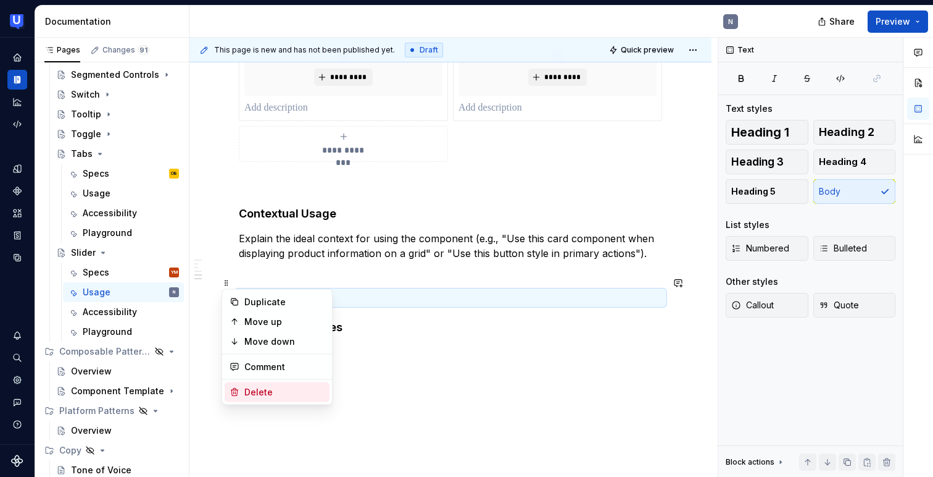
click at [259, 389] on div "Delete" at bounding box center [284, 392] width 80 height 12
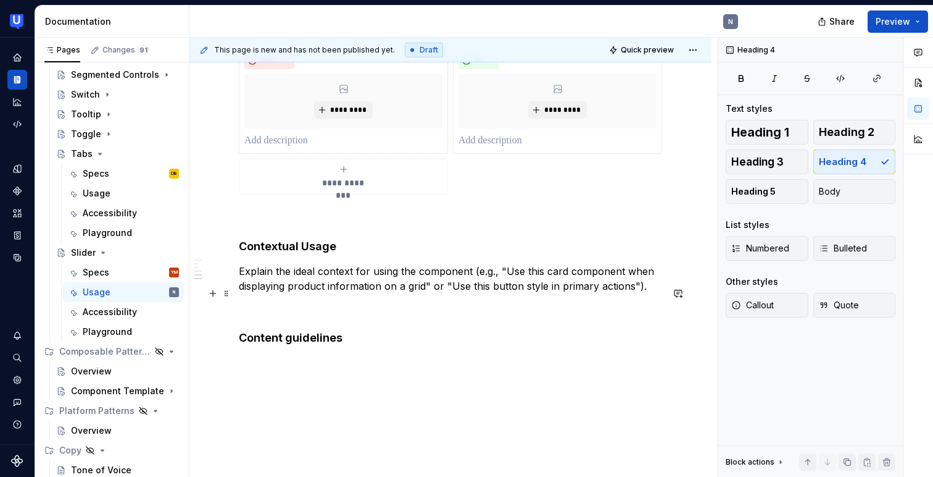
scroll to position [529, 0]
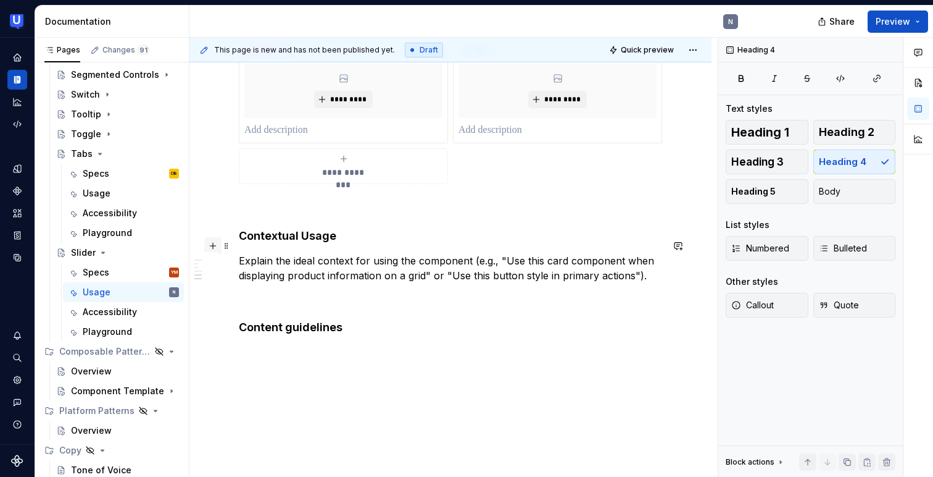
click at [210, 245] on button "button" at bounding box center [212, 245] width 17 height 17
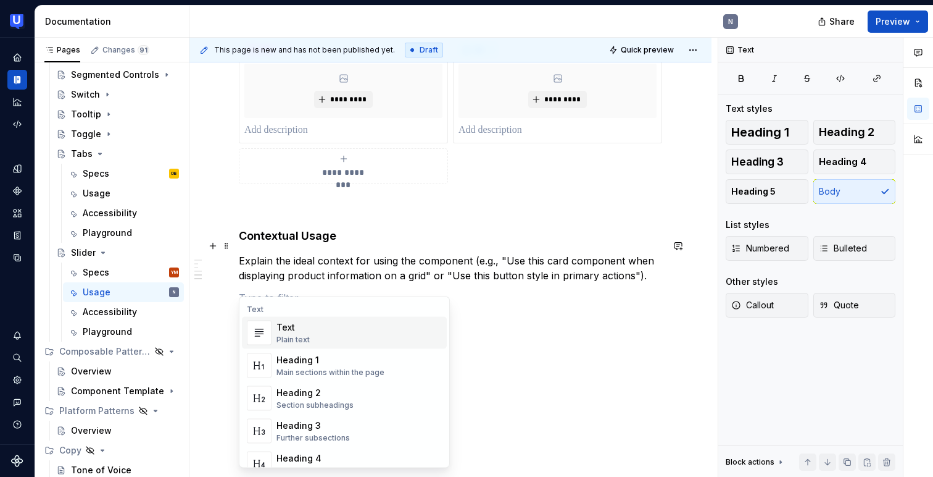
click at [277, 333] on div "Text Plain text" at bounding box center [293, 332] width 33 height 23
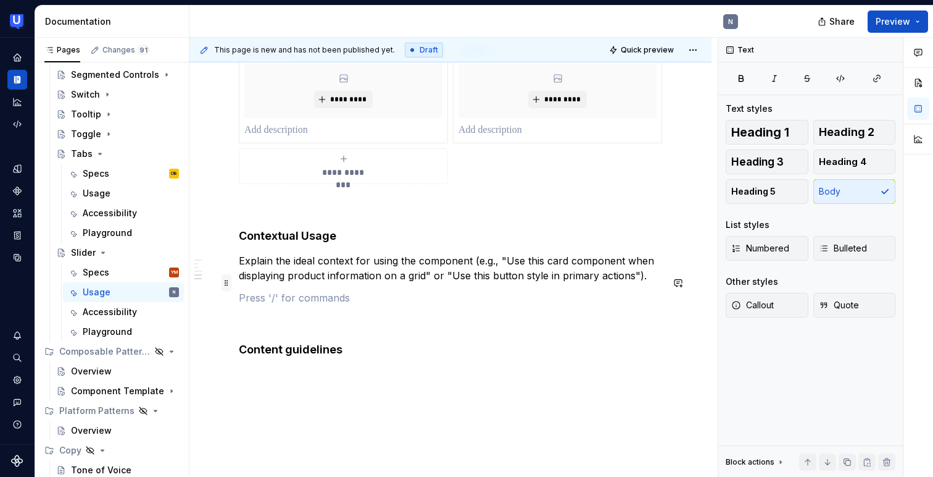
click at [224, 286] on span at bounding box center [227, 282] width 10 height 17
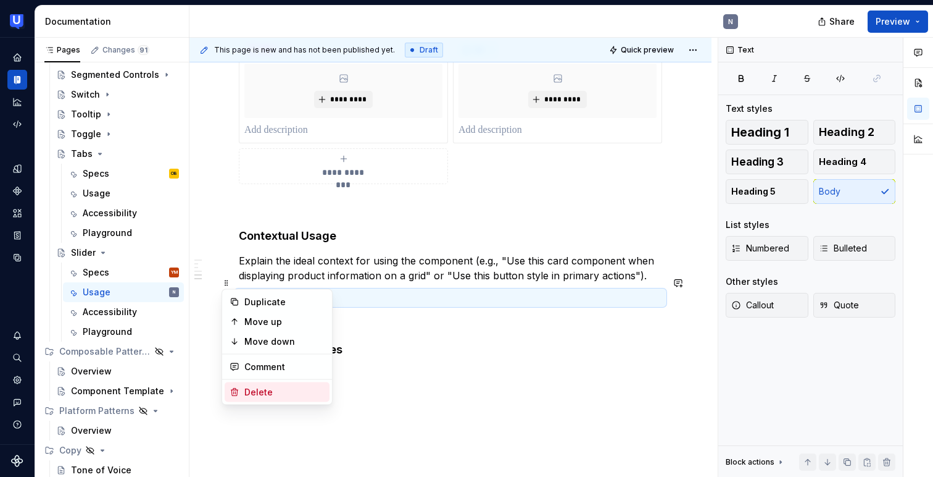
click at [265, 391] on div "Delete" at bounding box center [284, 392] width 80 height 12
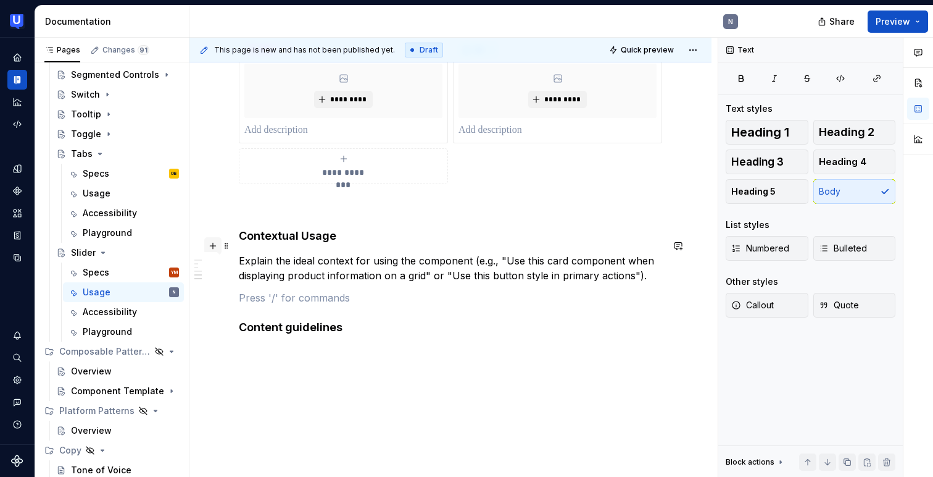
click at [212, 243] on button "button" at bounding box center [212, 245] width 17 height 17
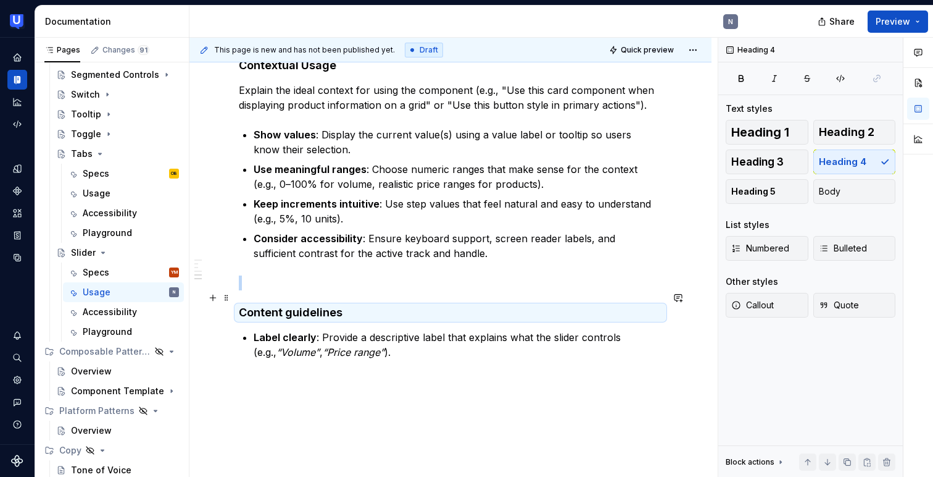
scroll to position [678, 0]
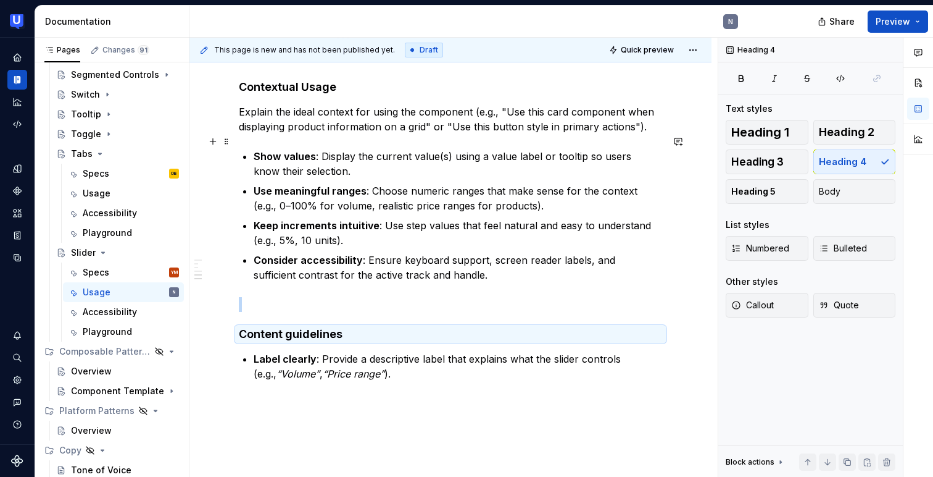
click at [317, 149] on p "Show values : Display the current value(s) using a value label or tooltip so us…" at bounding box center [458, 164] width 409 height 30
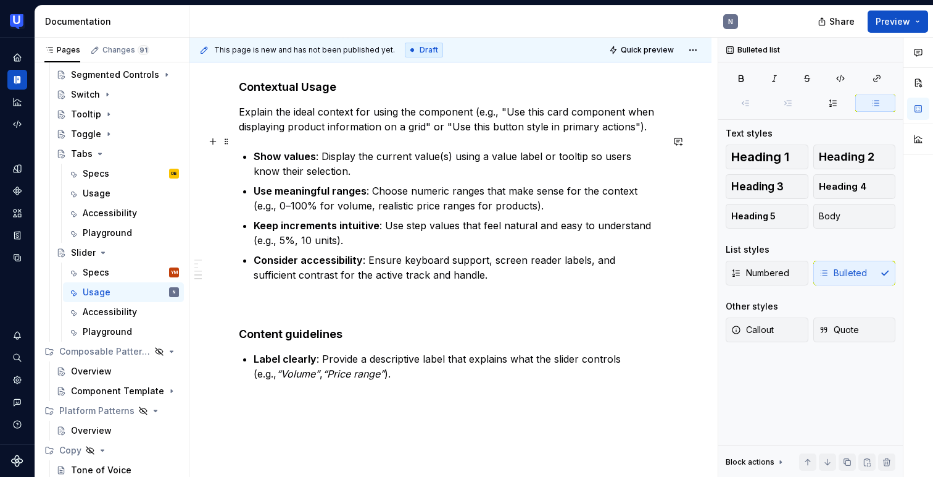
click at [283, 152] on p "Show values : Display the current value(s) using a value label or tooltip so us…" at bounding box center [458, 164] width 409 height 30
click at [295, 256] on p "Consider accessibility : Ensure keyboard support, screen reader labels, and suf…" at bounding box center [458, 267] width 409 height 30
click at [357, 151] on p "Show values : Display the current value(s) using a value label or tooltip so us…" at bounding box center [458, 164] width 409 height 30
click at [352, 257] on p "Consider accessibility : Ensure keyboard support, screen reader labels, and suf…" at bounding box center [458, 267] width 409 height 30
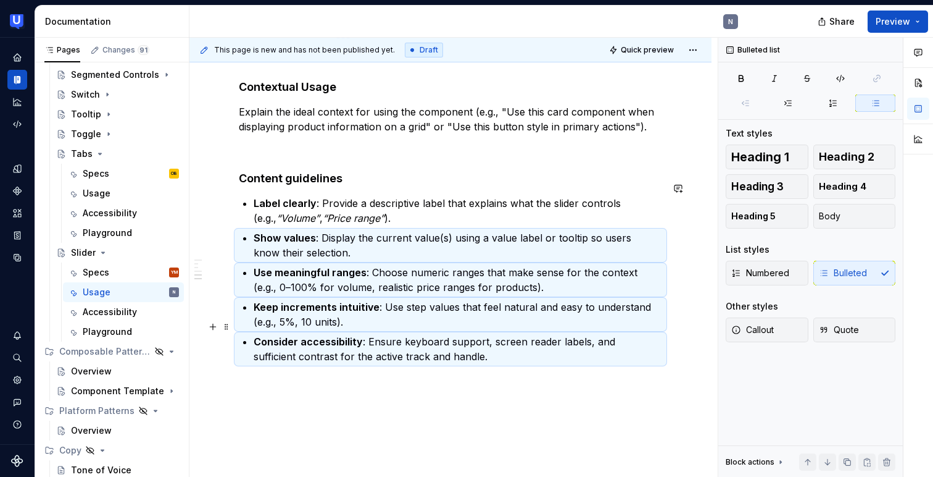
click at [446, 335] on p "Consider accessibility : Ensure keyboard support, screen reader labels, and suf…" at bounding box center [458, 349] width 409 height 30
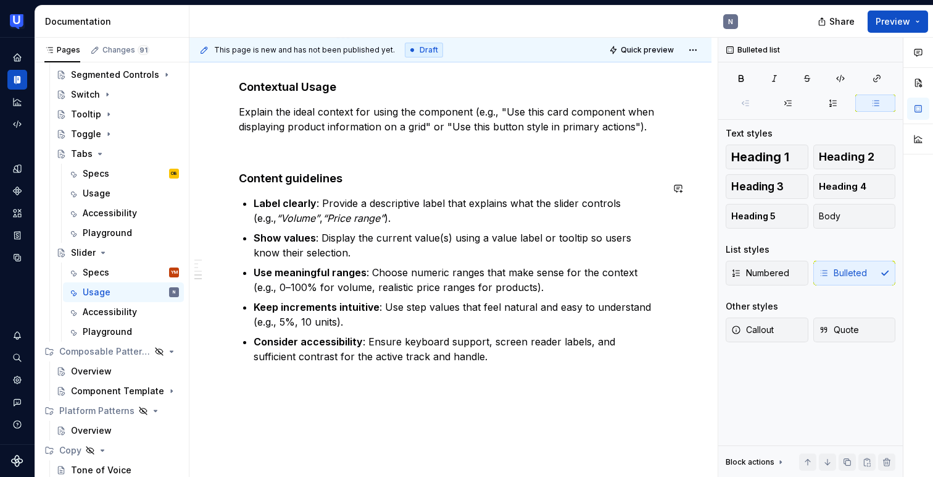
click at [435, 375] on div "**********" at bounding box center [450, 28] width 522 height 985
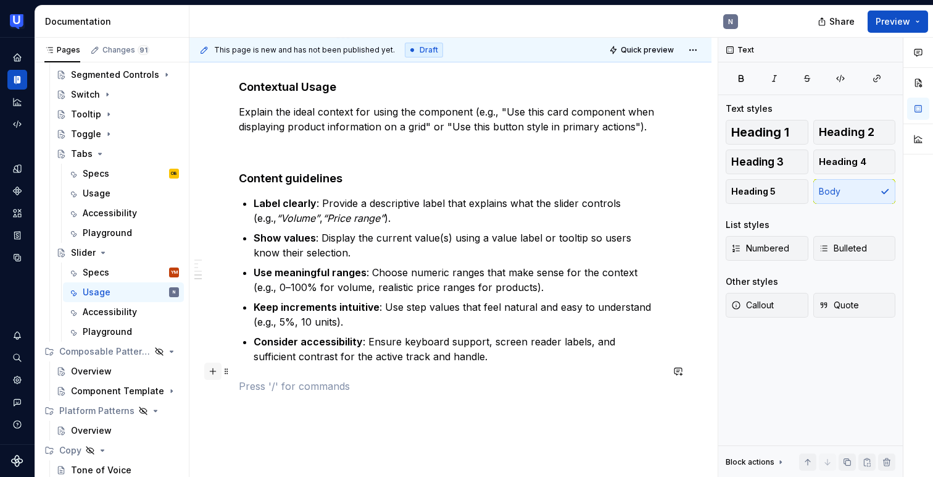
click at [212, 374] on button "button" at bounding box center [212, 370] width 17 height 17
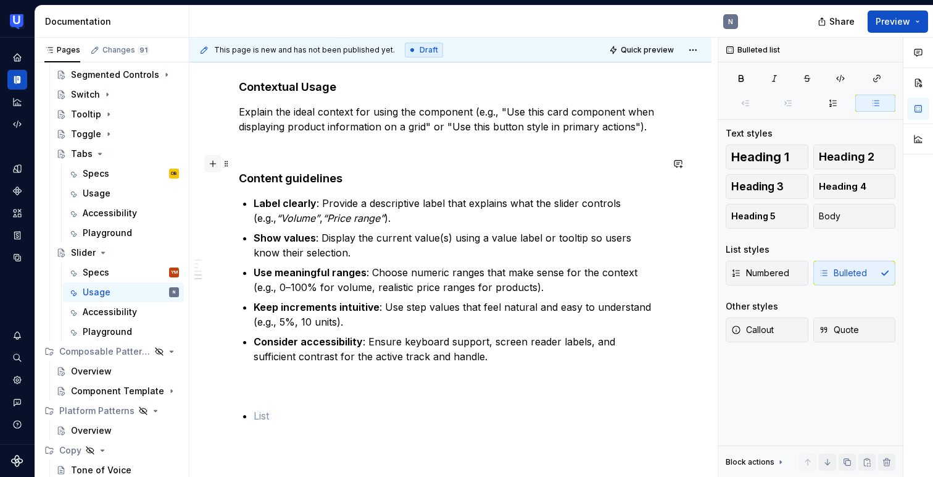
click at [215, 165] on button "button" at bounding box center [212, 163] width 17 height 17
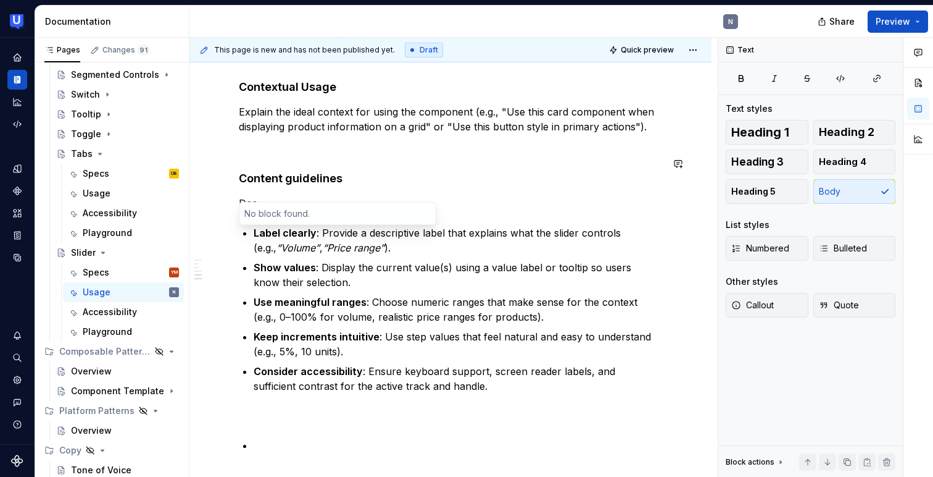
click at [270, 408] on p at bounding box center [450, 415] width 423 height 15
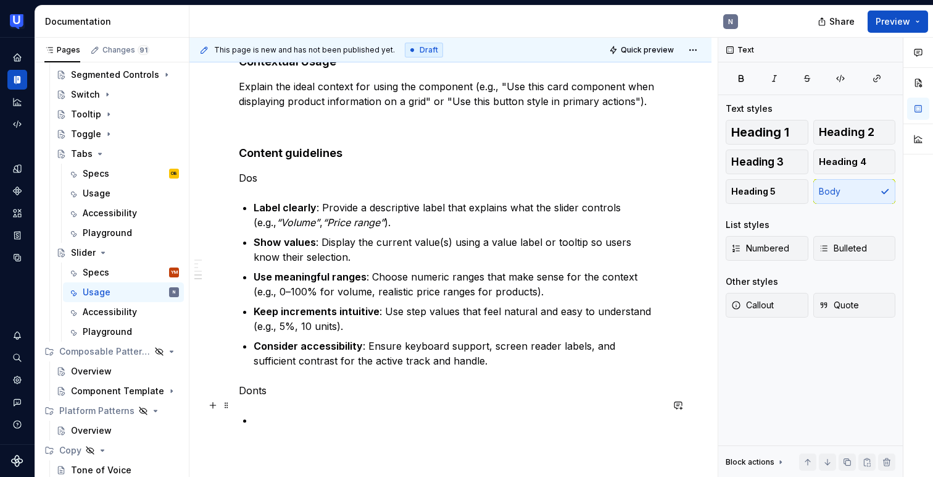
click at [289, 412] on p at bounding box center [458, 419] width 409 height 15
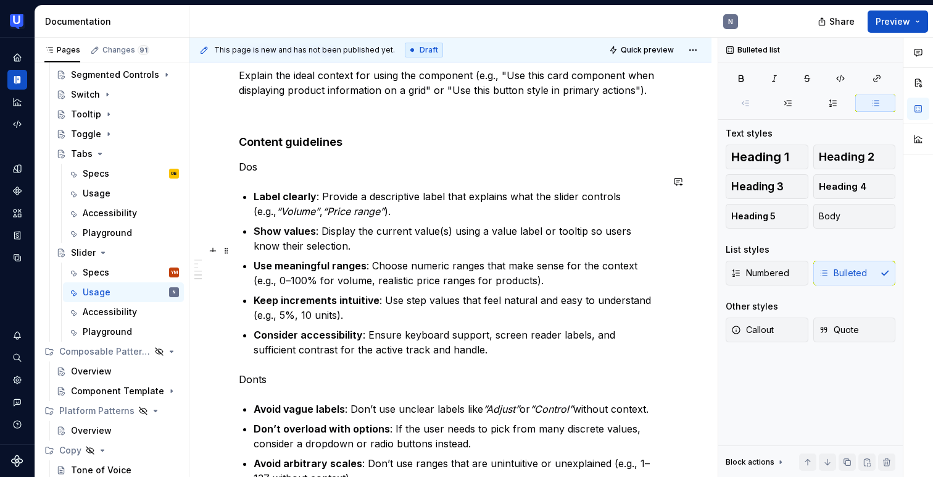
scroll to position [682, 0]
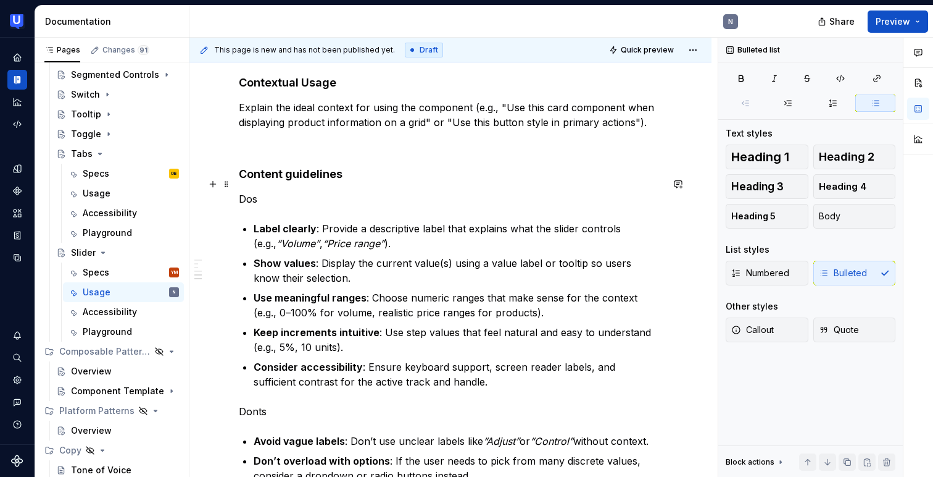
click at [276, 191] on p "Dos" at bounding box center [450, 198] width 423 height 15
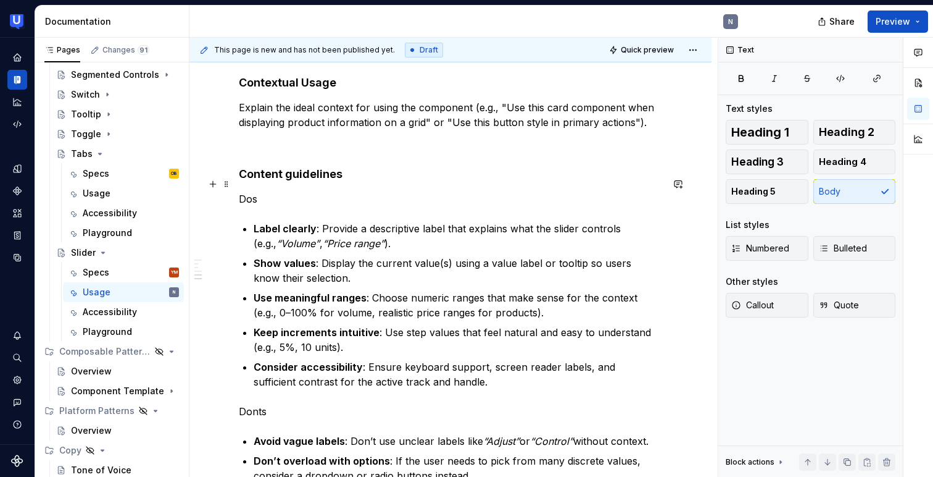
click at [276, 191] on p "Dos" at bounding box center [450, 198] width 423 height 15
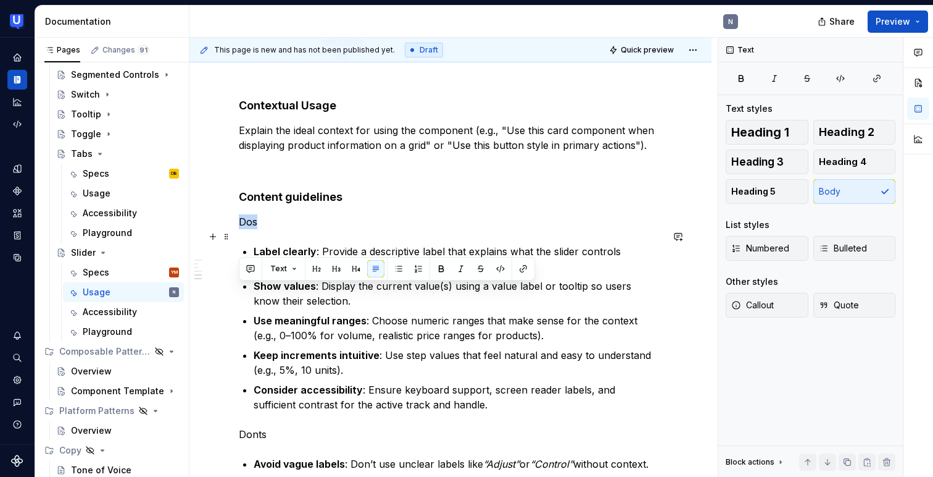
scroll to position [688, 0]
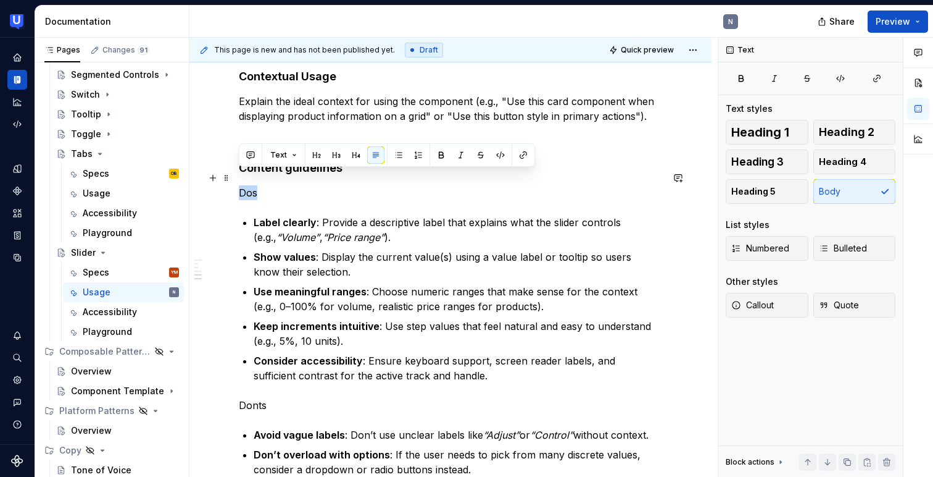
click at [252, 185] on p "Dos" at bounding box center [450, 192] width 423 height 15
click at [283, 397] on p "Donts" at bounding box center [450, 404] width 423 height 15
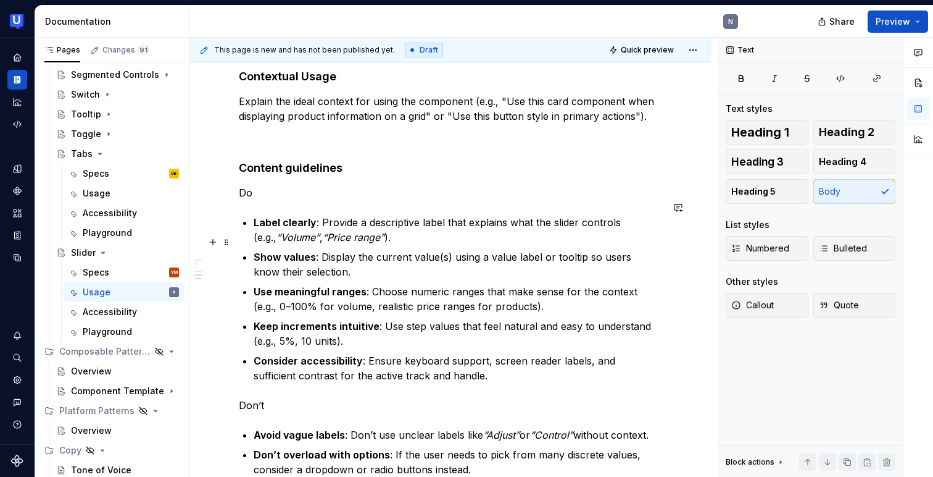
scroll to position [707, 0]
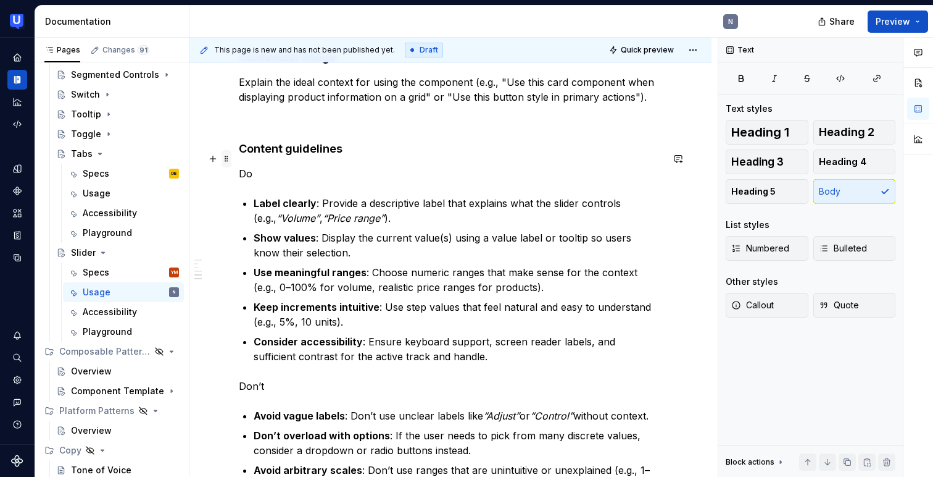
click at [226, 160] on span at bounding box center [227, 158] width 10 height 17
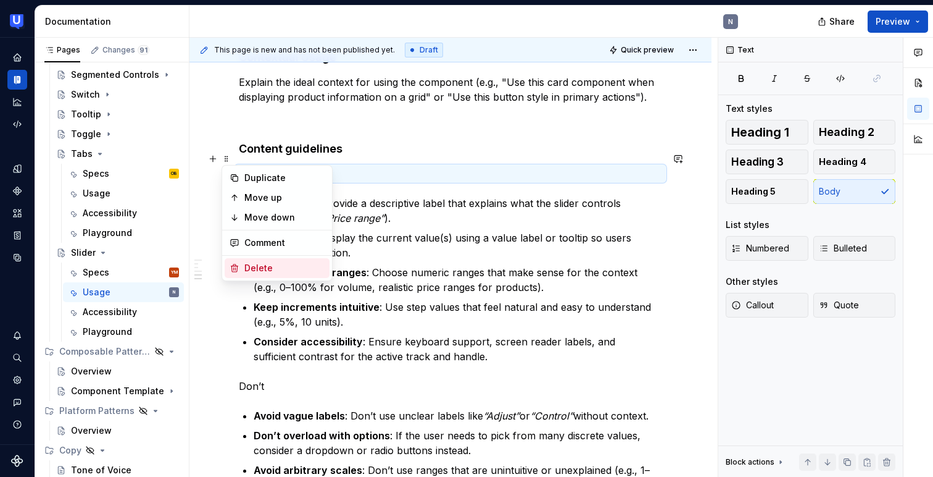
click at [253, 272] on div "Delete" at bounding box center [284, 268] width 80 height 12
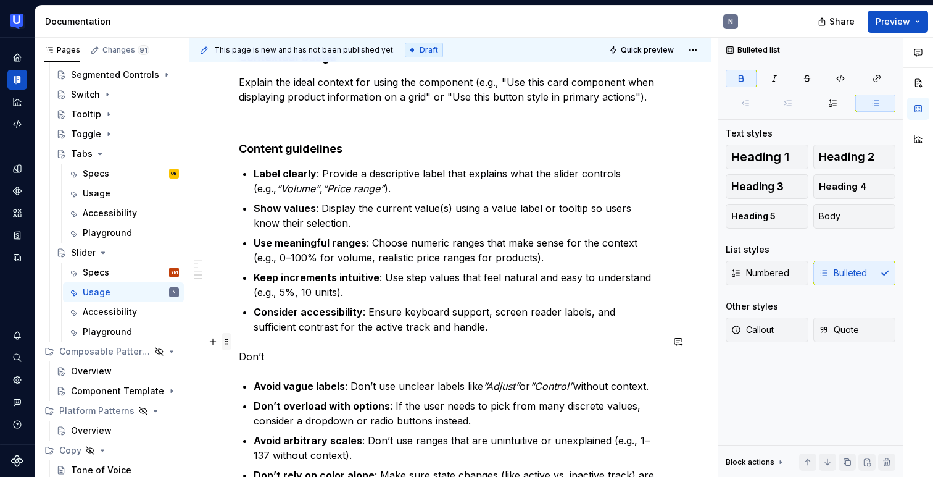
click at [226, 344] on span at bounding box center [227, 341] width 10 height 17
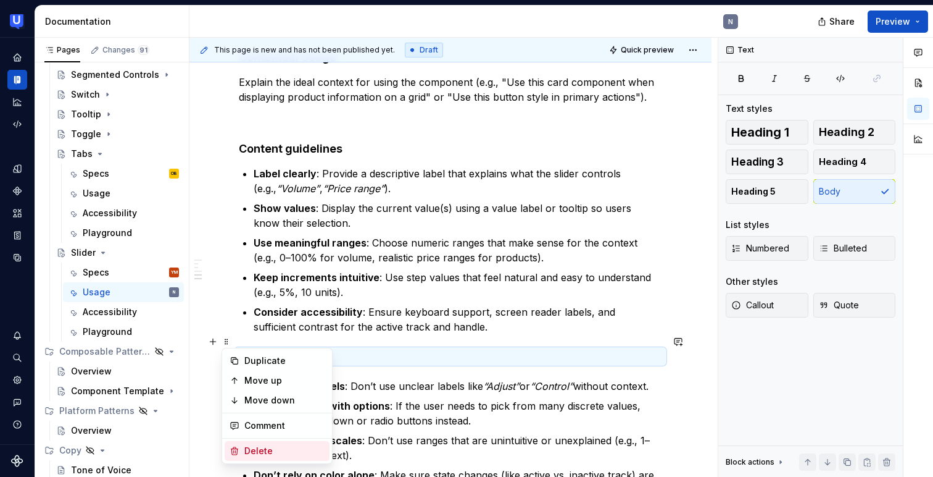
click at [247, 451] on div "Delete" at bounding box center [284, 450] width 80 height 12
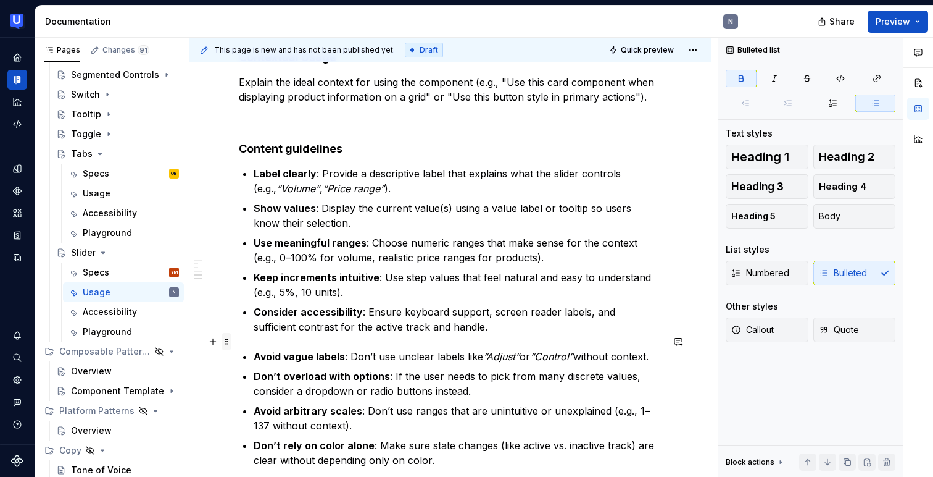
click at [222, 339] on span at bounding box center [227, 341] width 10 height 17
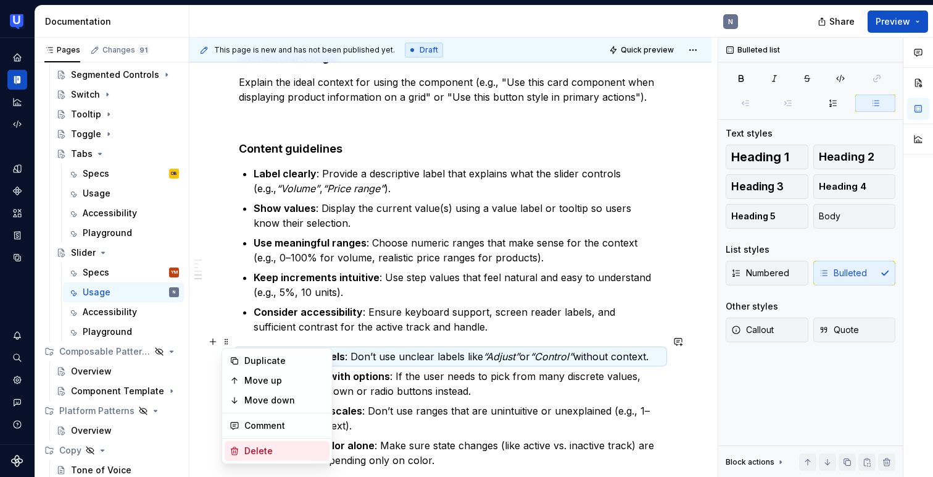
click at [251, 451] on div "Delete" at bounding box center [284, 450] width 80 height 12
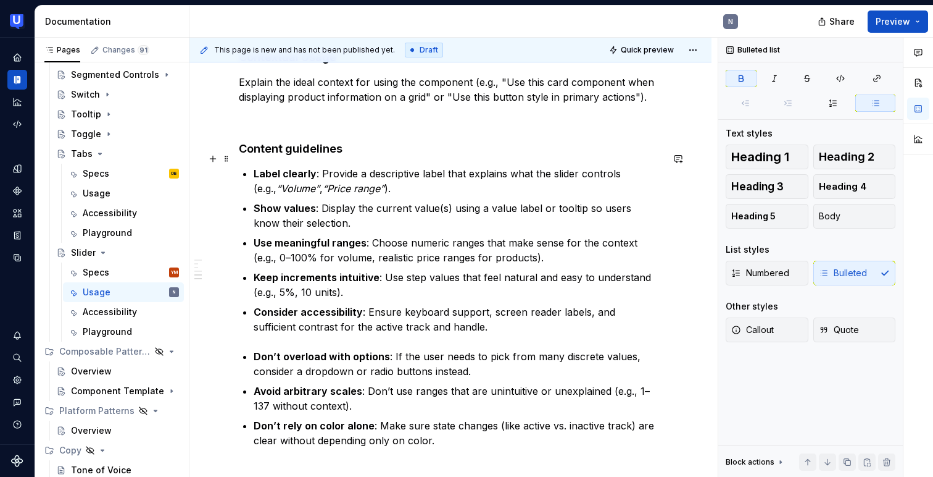
click at [323, 182] on em "“Price range”" at bounding box center [354, 188] width 62 height 12
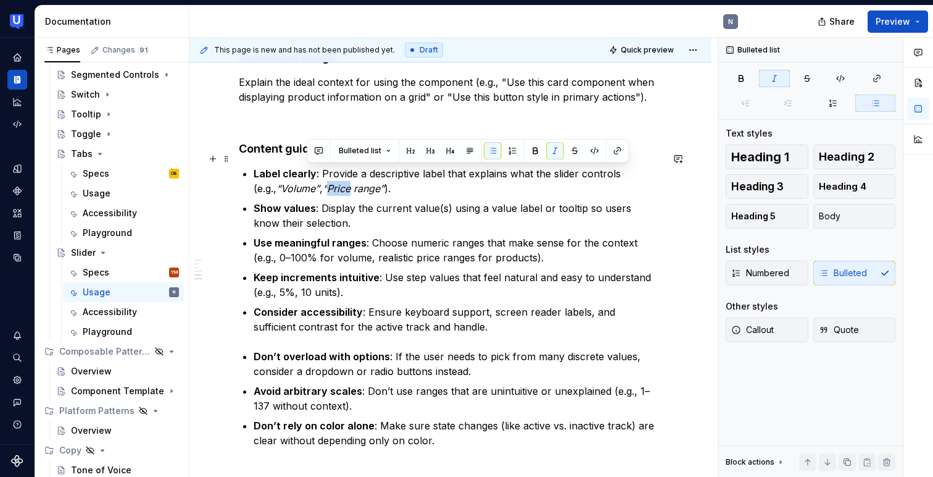
click at [323, 182] on em "“Price range”" at bounding box center [354, 188] width 62 height 12
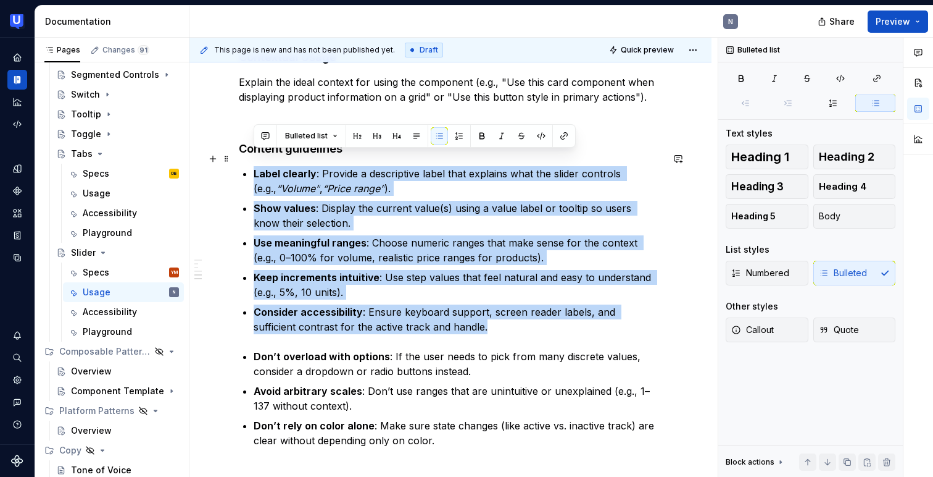
drag, startPoint x: 441, startPoint y: 315, endPoint x: 255, endPoint y: 155, distance: 245.6
click at [255, 166] on ul "Label clearly : Provide a descriptive label that explains what the slider contr…" at bounding box center [458, 250] width 409 height 168
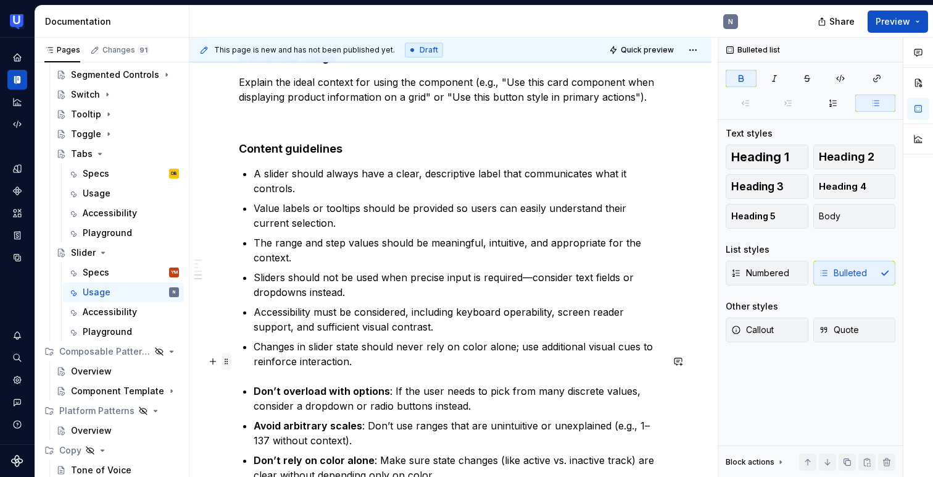
click at [223, 362] on span at bounding box center [227, 360] width 10 height 17
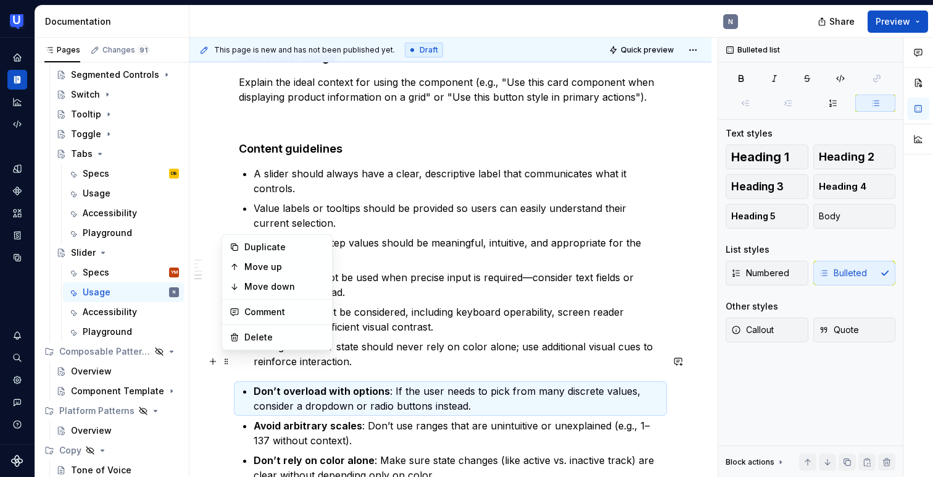
click at [308, 454] on strong "Don’t rely on color alone" at bounding box center [314, 460] width 121 height 12
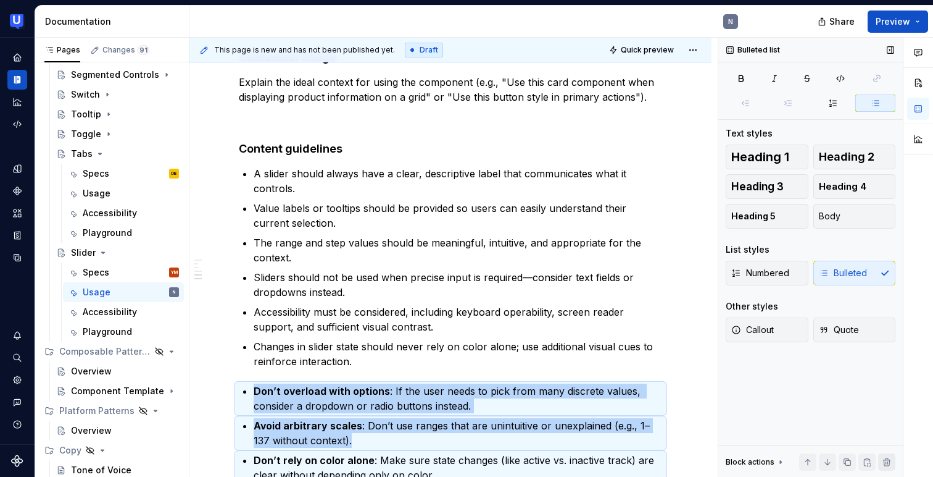
click at [884, 458] on button "button" at bounding box center [886, 461] width 17 height 17
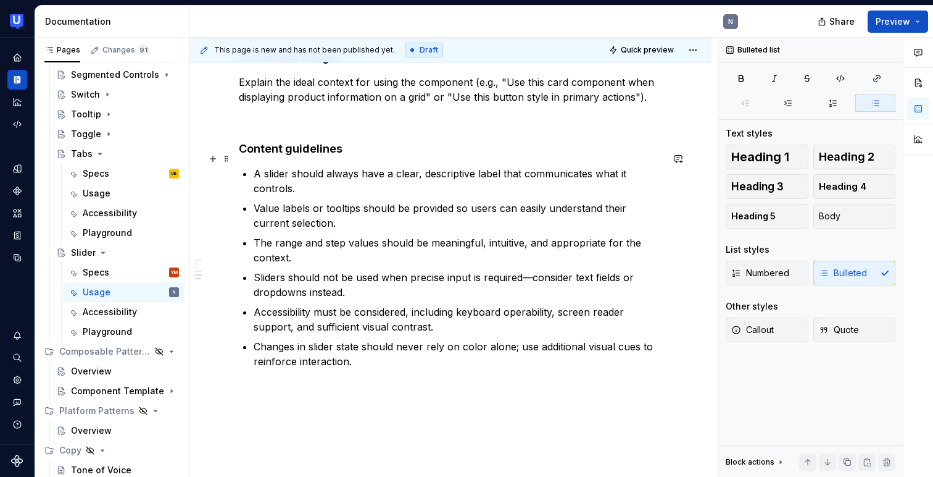
click at [377, 166] on p "A slider should always have a clear, descriptive label that communicates what i…" at bounding box center [458, 181] width 409 height 30
click at [395, 166] on p "A slider should always have a clear, descriptive label that communicates what i…" at bounding box center [458, 181] width 409 height 30
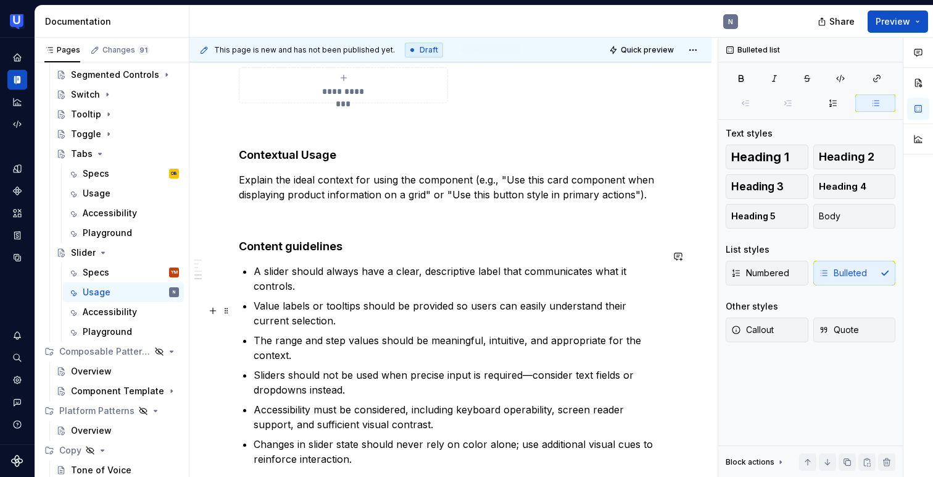
scroll to position [606, 0]
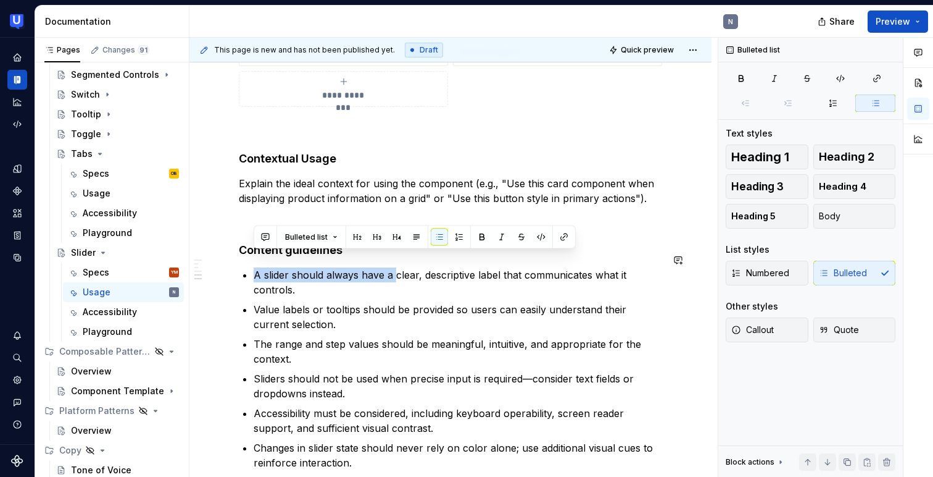
drag, startPoint x: 396, startPoint y: 257, endPoint x: 487, endPoint y: 249, distance: 91.1
click at [487, 249] on div "**********" at bounding box center [450, 54] width 423 height 832
click at [348, 302] on p "Value labels or tooltips should be provided so users can easily understand thei…" at bounding box center [458, 317] width 409 height 30
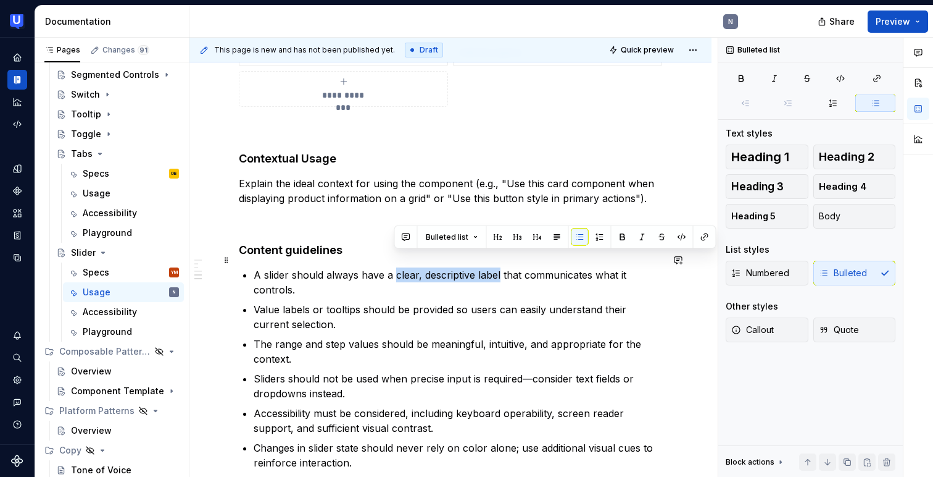
drag, startPoint x: 394, startPoint y: 261, endPoint x: 499, endPoint y: 256, distance: 105.1
click at [499, 267] on p "A slider should always have a clear, descriptive label that communicates what i…" at bounding box center [458, 282] width 409 height 30
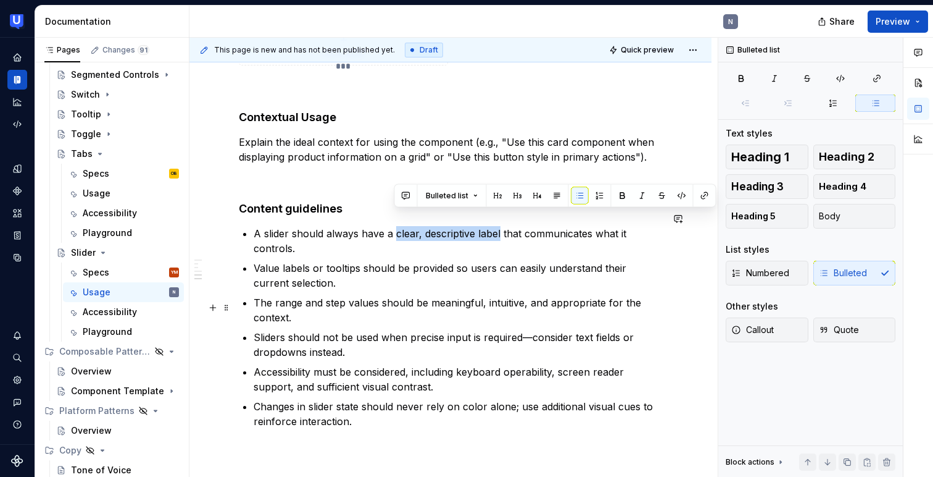
scroll to position [653, 0]
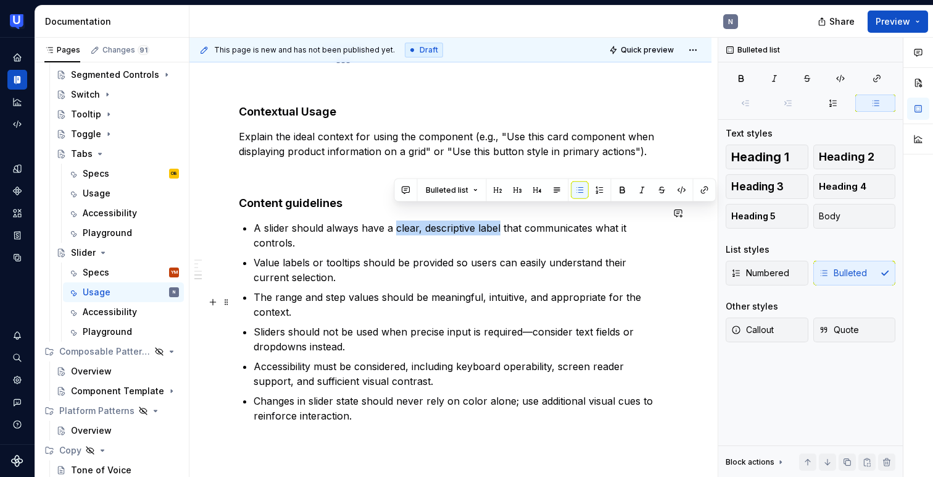
click at [373, 324] on p "Sliders should not be used when precise input is required—consider text fields …" at bounding box center [458, 339] width 409 height 30
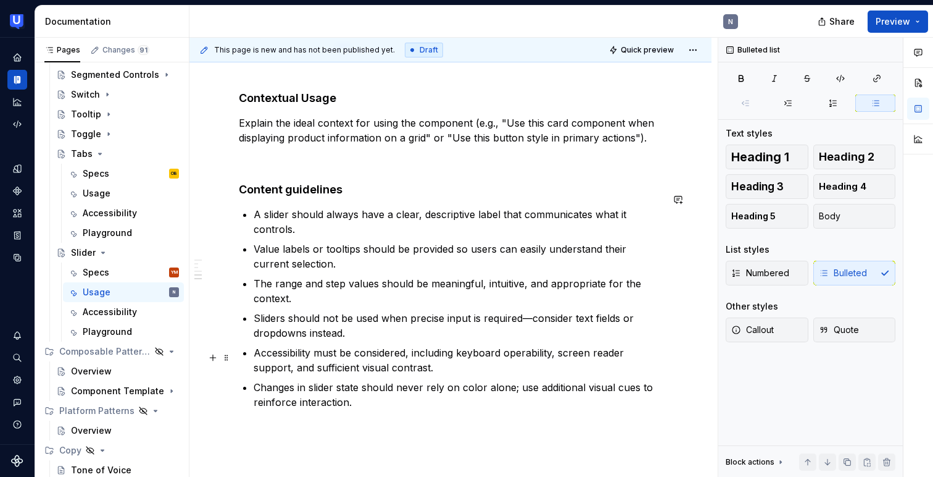
scroll to position [681, 0]
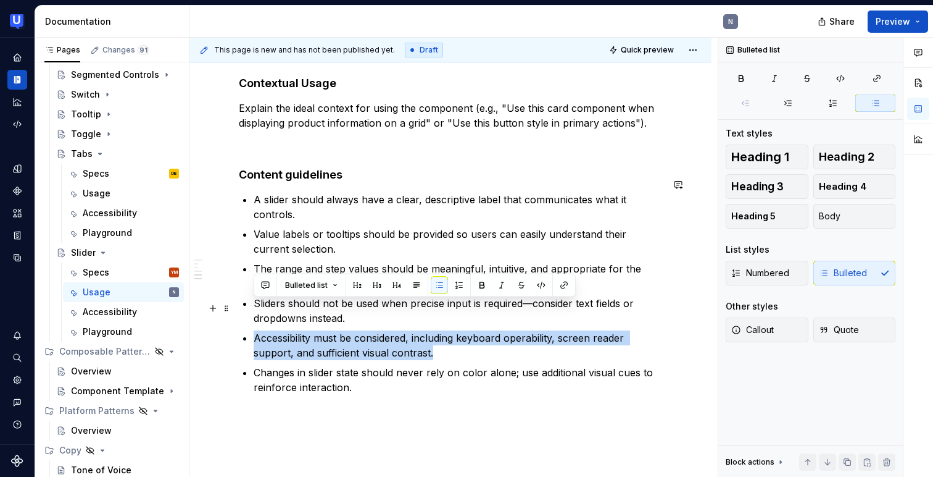
drag, startPoint x: 447, startPoint y: 325, endPoint x: 254, endPoint y: 306, distance: 194.1
click at [254, 330] on p "Accessibility must be considered, including keyboard operability, screen reader…" at bounding box center [458, 345] width 409 height 30
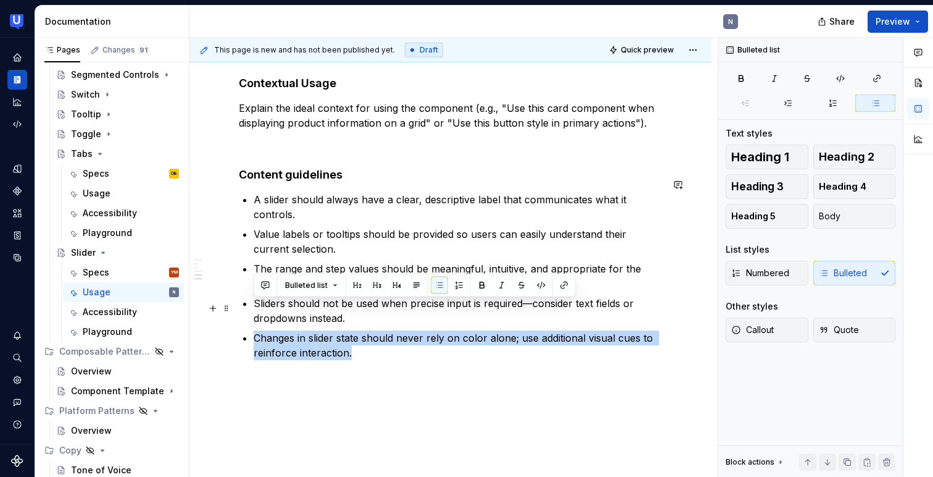
drag, startPoint x: 378, startPoint y: 324, endPoint x: 242, endPoint y: 310, distance: 137.1
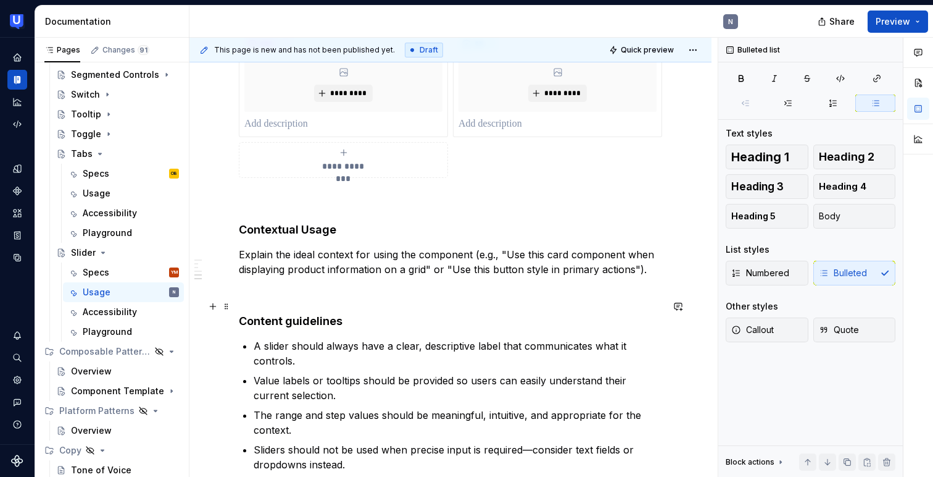
scroll to position [540, 0]
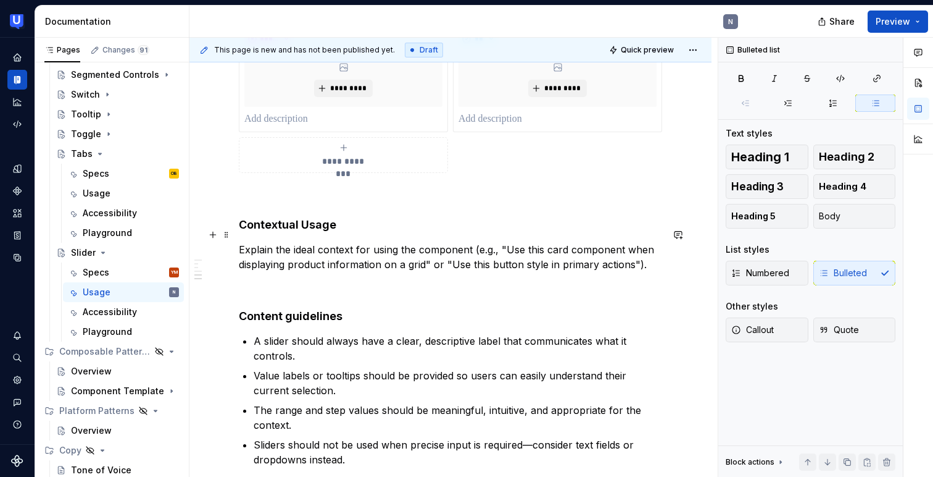
click at [348, 249] on p "Explain the ideal context for using the component (e.g., "Use this card compone…" at bounding box center [450, 257] width 423 height 30
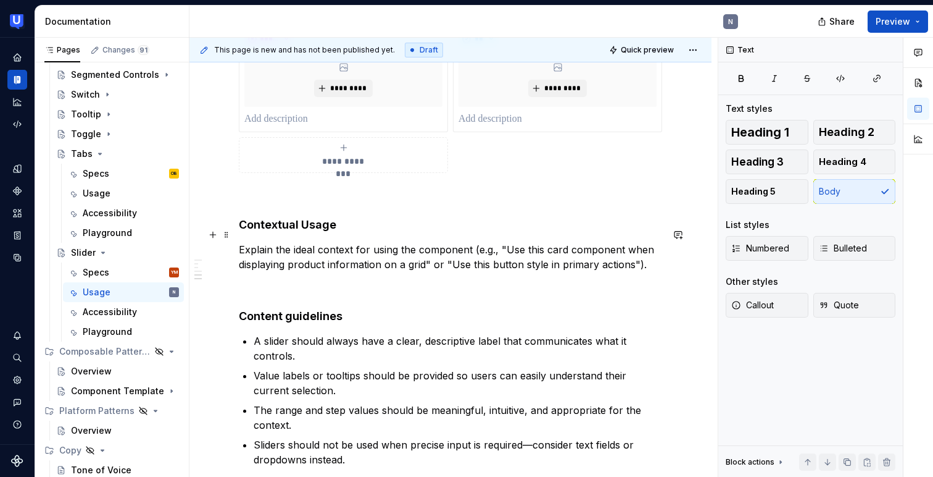
click at [348, 249] on p "Explain the ideal context for using the component (e.g., "Use this card compone…" at bounding box center [450, 257] width 423 height 30
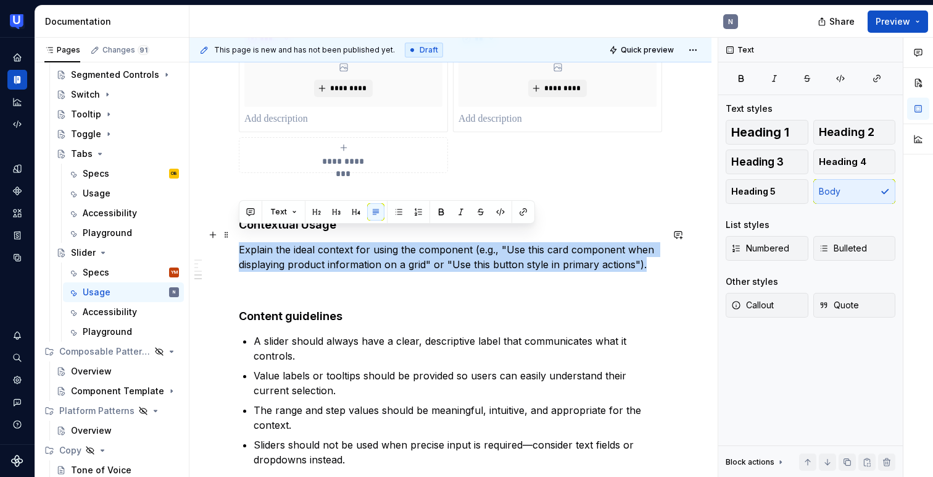
click at [348, 249] on p "Explain the ideal context for using the component (e.g., "Use this card compone…" at bounding box center [450, 257] width 423 height 30
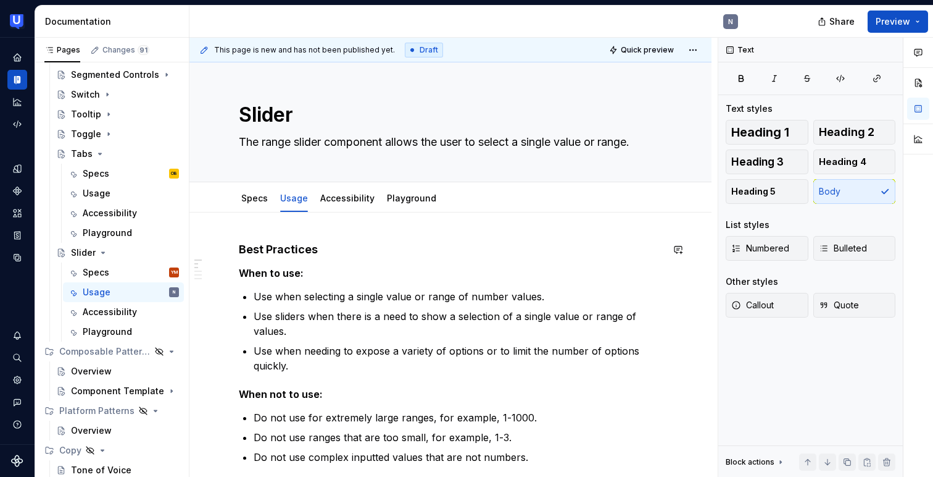
scroll to position [0, 0]
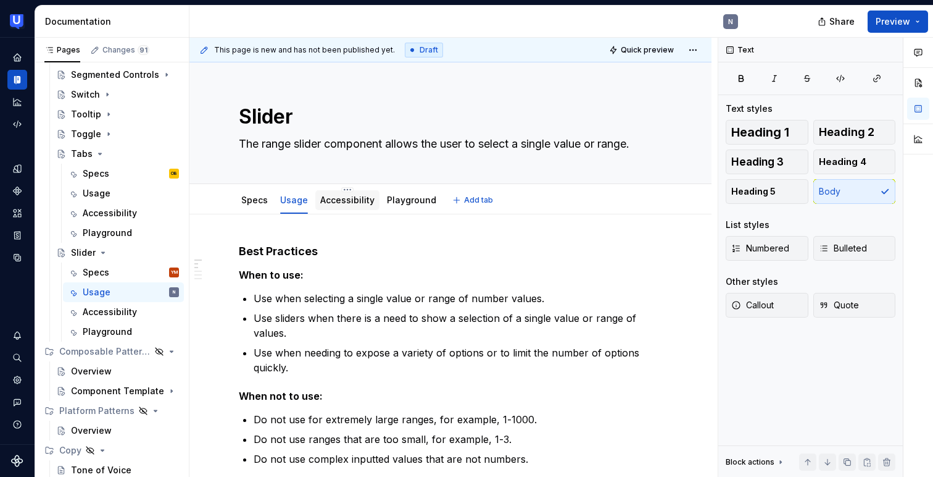
click at [350, 194] on link "Accessibility" at bounding box center [347, 199] width 54 height 10
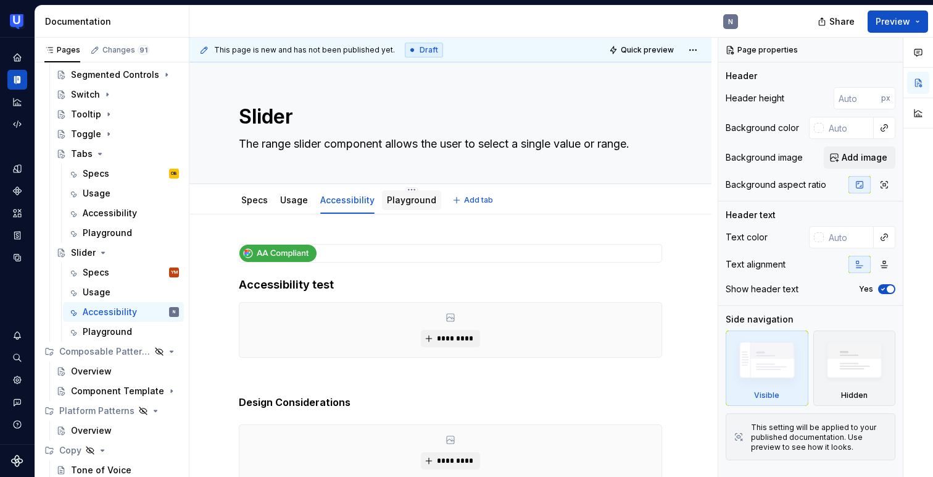
click at [411, 203] on link "Playground" at bounding box center [411, 199] width 49 height 10
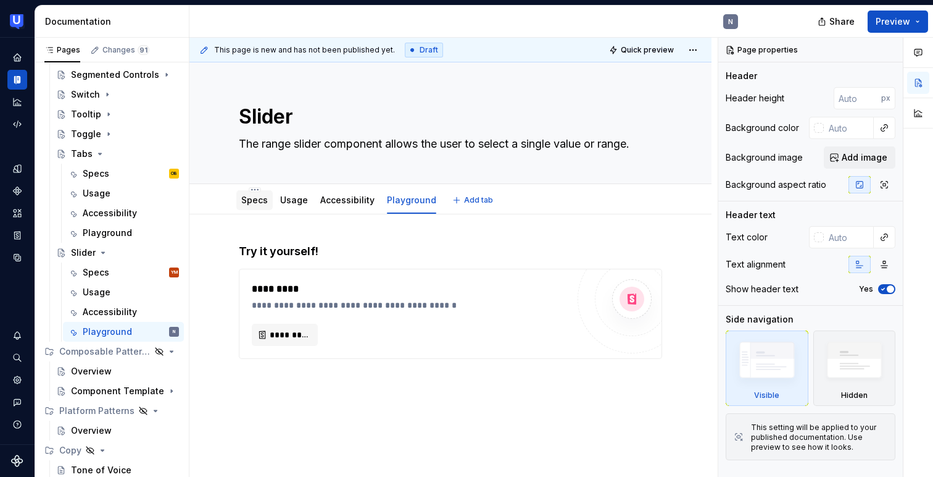
click at [251, 204] on link "Specs" at bounding box center [254, 199] width 27 height 10
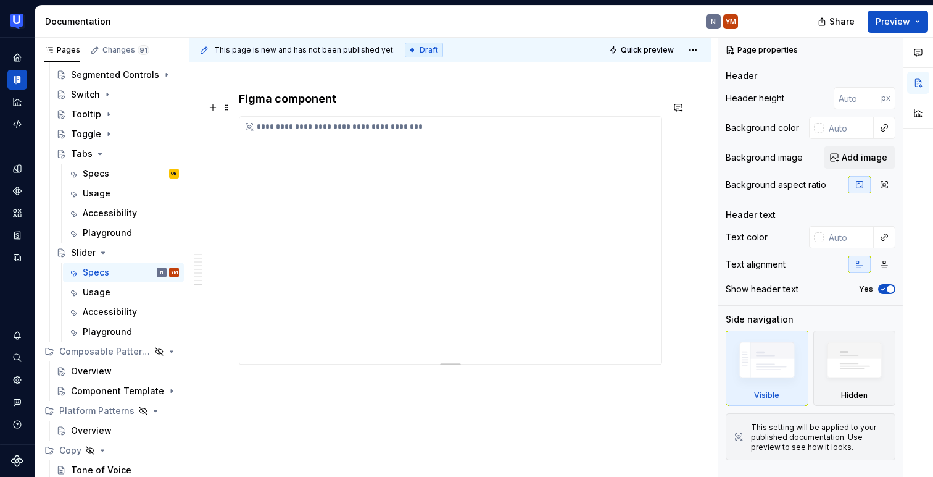
scroll to position [2020, 0]
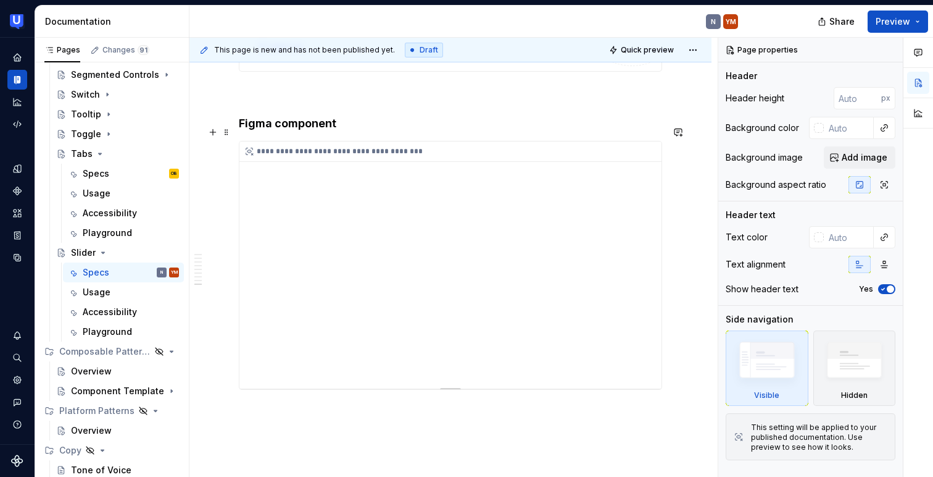
click at [359, 246] on div "**********" at bounding box center [450, 264] width 422 height 247
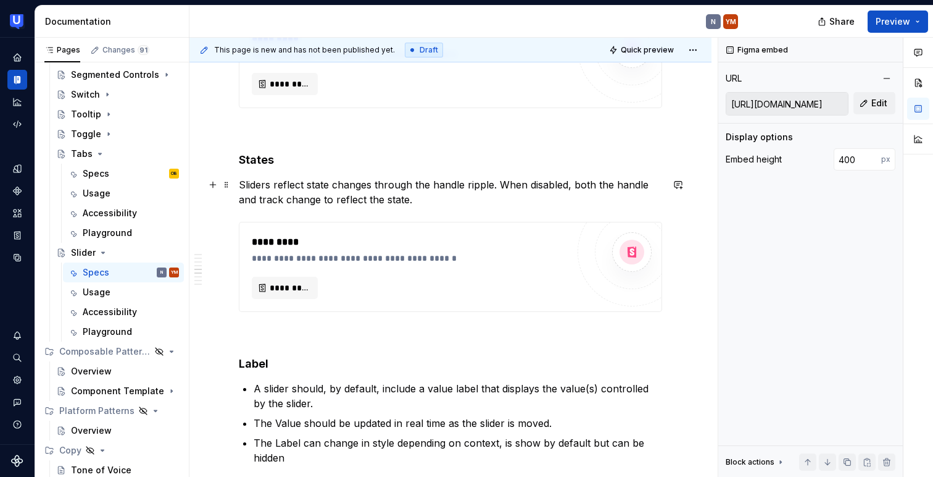
scroll to position [986, 0]
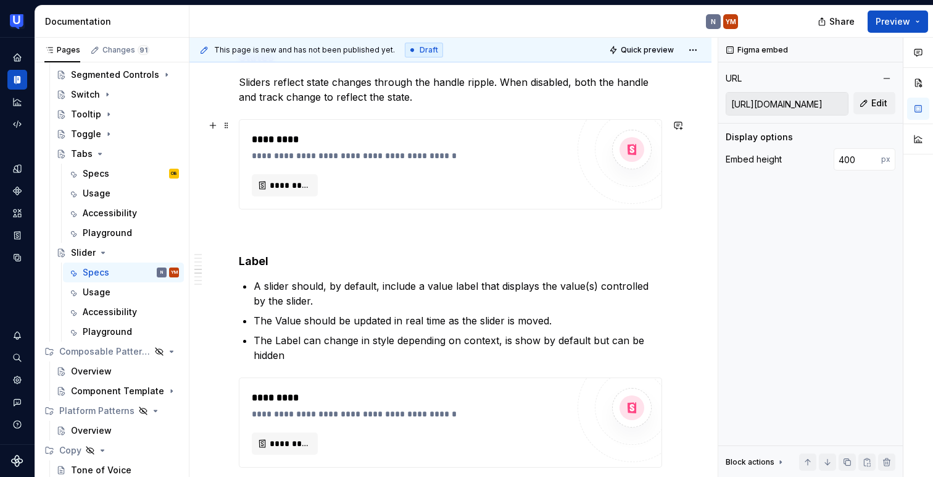
click at [435, 198] on div "**********" at bounding box center [450, 164] width 422 height 89
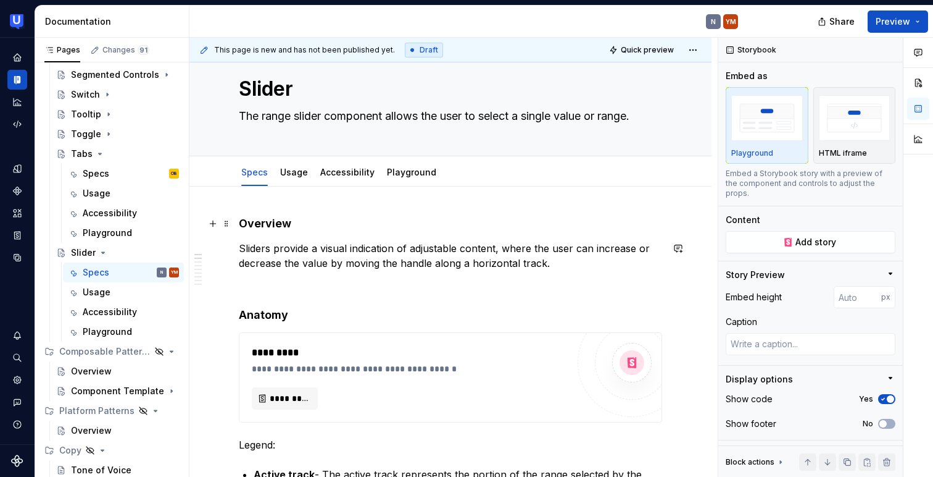
scroll to position [0, 0]
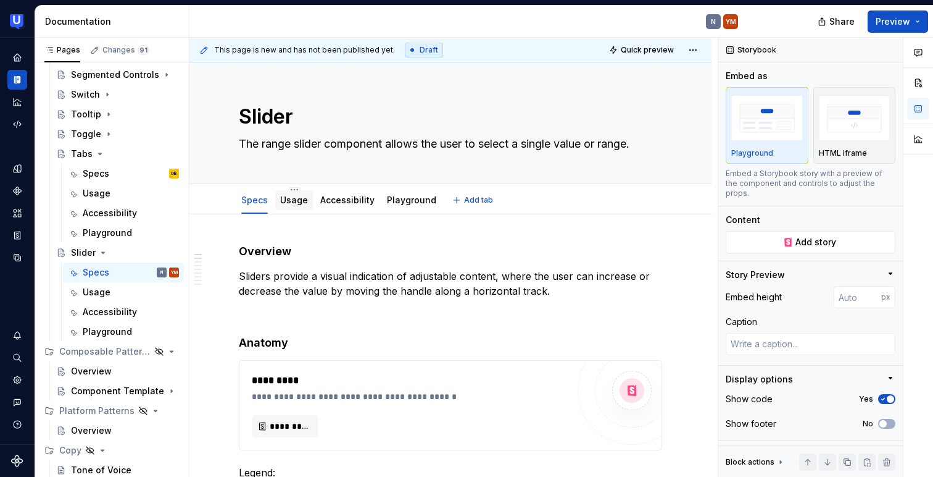
click at [294, 202] on link "Usage" at bounding box center [294, 199] width 28 height 10
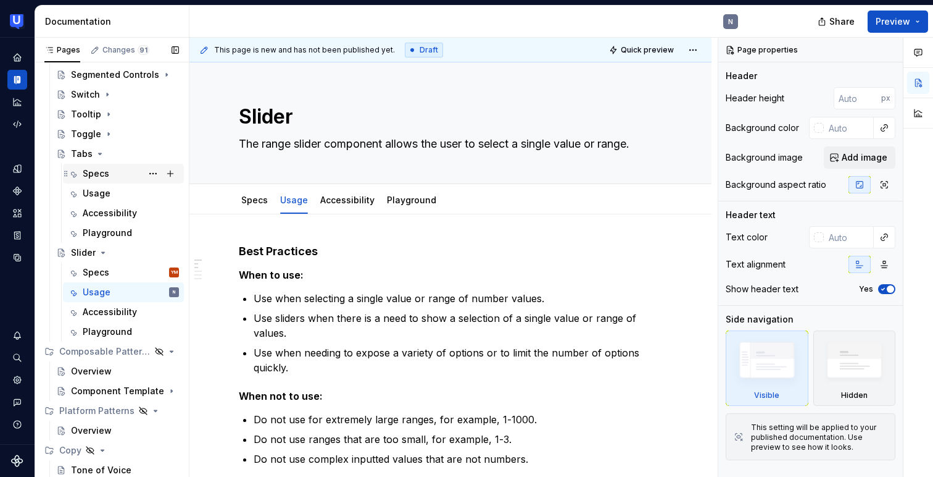
click at [117, 170] on div "Specs OB" at bounding box center [131, 173] width 96 height 17
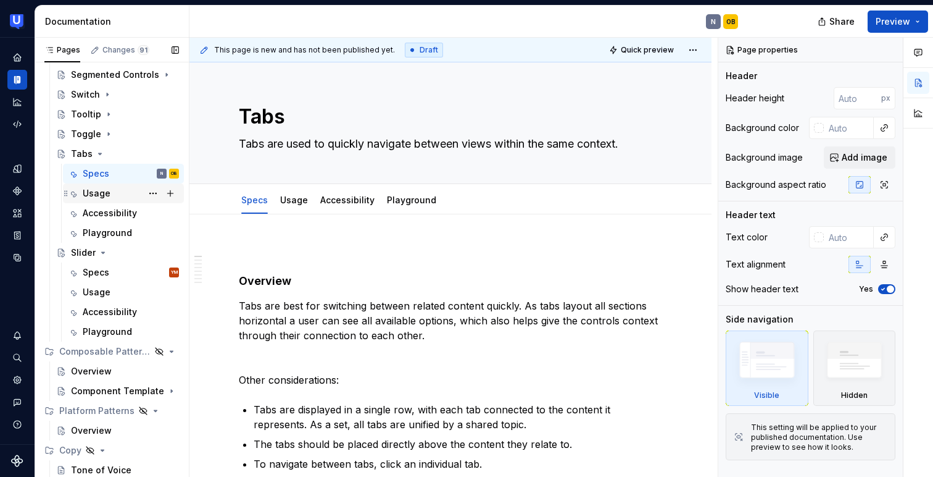
click at [119, 192] on div "Usage" at bounding box center [131, 193] width 96 height 17
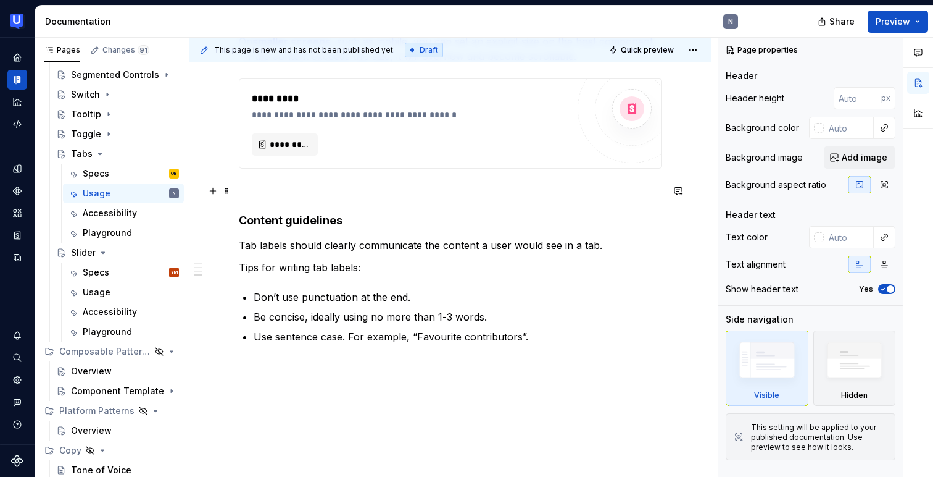
scroll to position [777, 0]
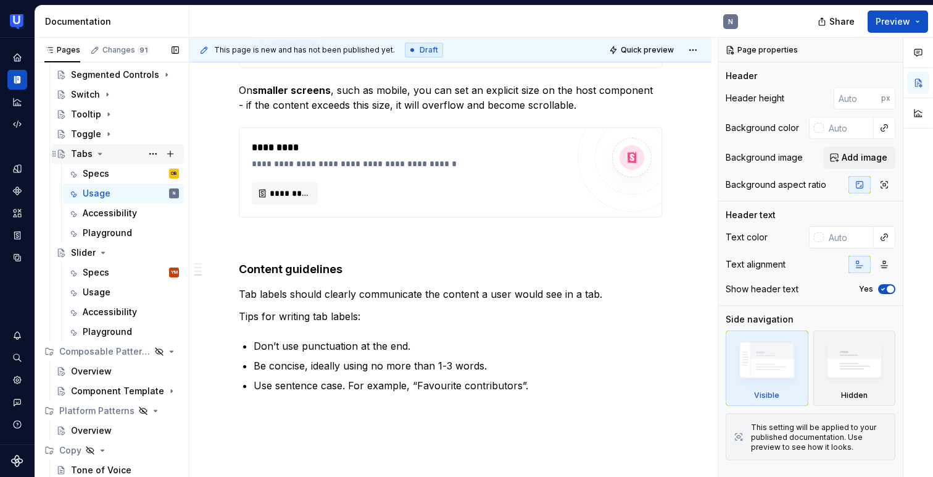
click at [118, 156] on div "Tabs" at bounding box center [125, 153] width 108 height 17
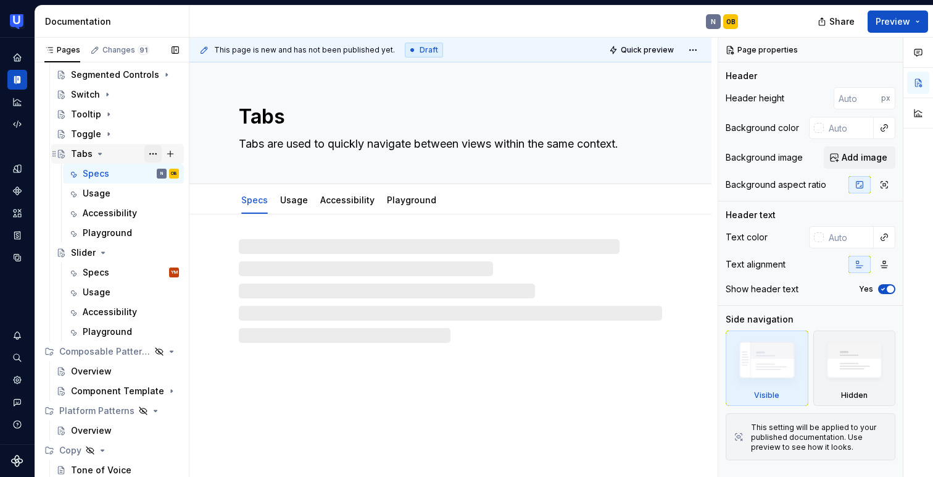
click at [153, 152] on button "Page tree" at bounding box center [152, 153] width 17 height 17
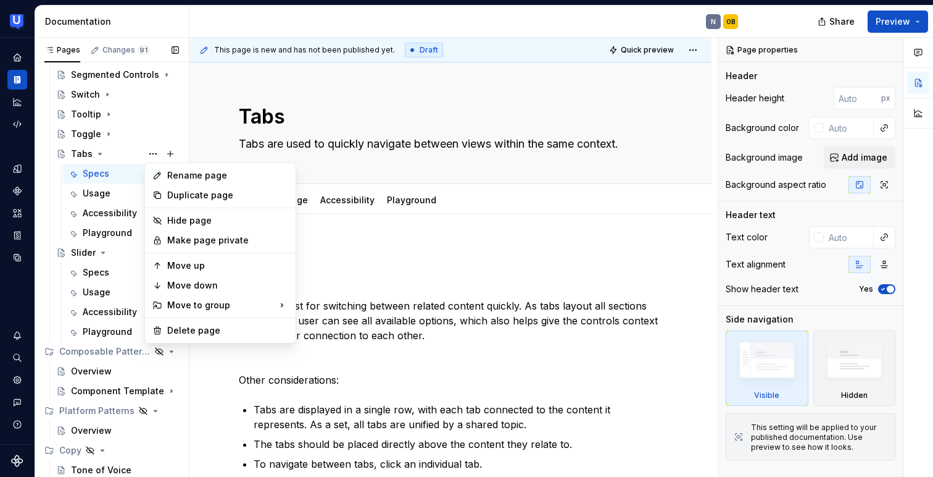
click at [128, 150] on div "Pages Changes 91 Add Accessibility guide for tree Page tree. Navigate the tree …" at bounding box center [112, 260] width 154 height 444
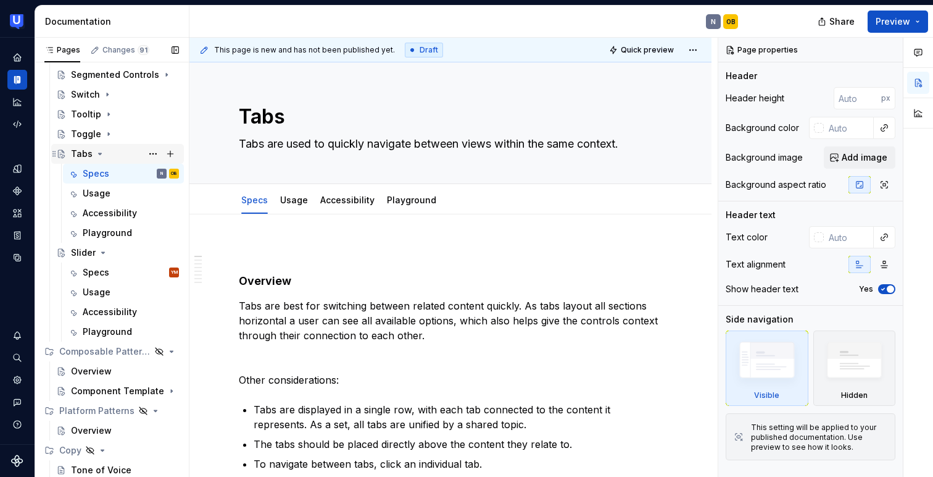
click at [125, 153] on div "Tabs" at bounding box center [125, 153] width 108 height 17
click at [694, 49] on html "UserTesting Design System N Design system data Documentation N OB Share Preview…" at bounding box center [466, 238] width 933 height 477
click at [664, 24] on html "UserTesting Design System N Design system data Documentation N OB Share Preview…" at bounding box center [466, 238] width 933 height 477
type textarea "*"
